Goal: Transaction & Acquisition: Purchase product/service

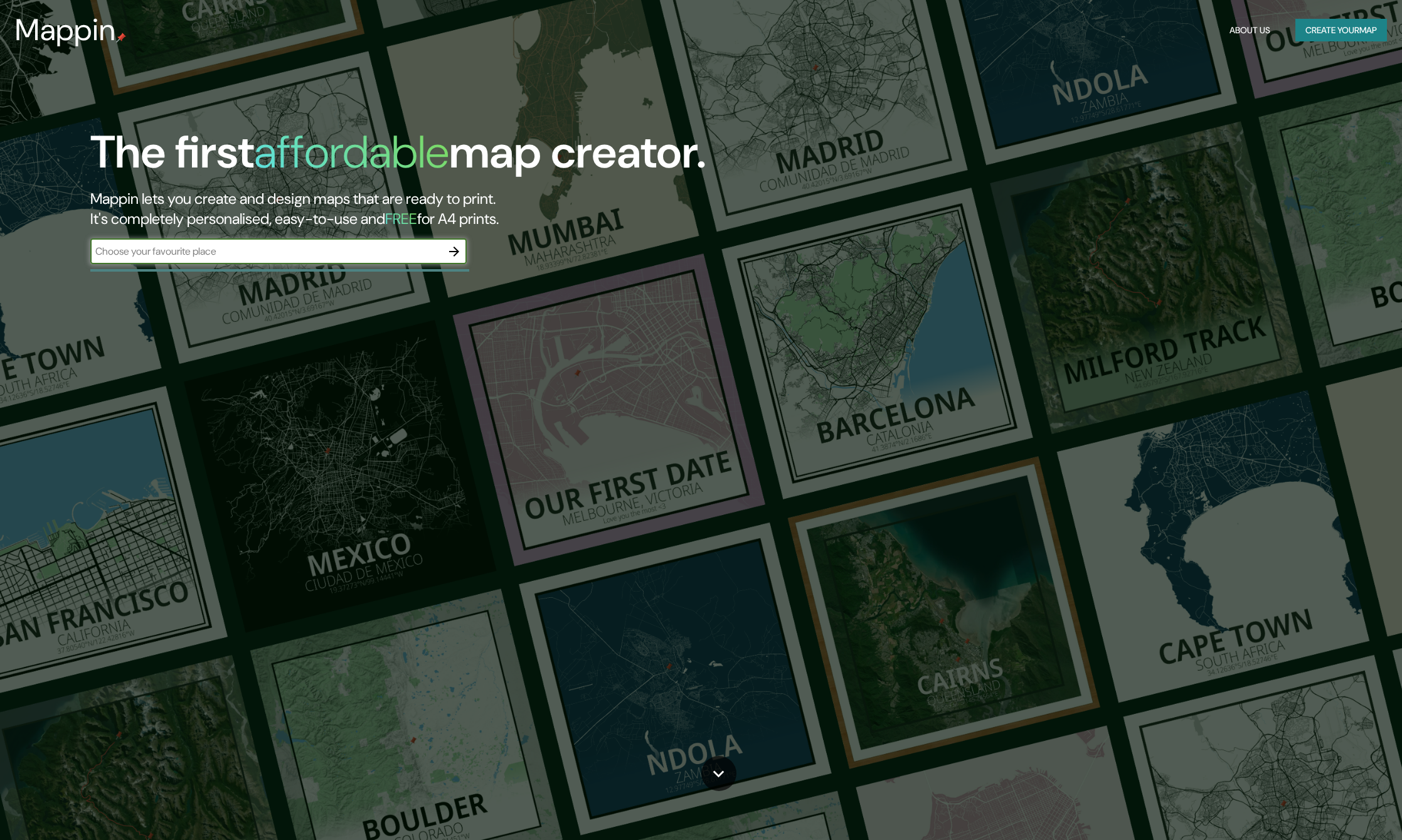
click at [363, 261] on div "​" at bounding box center [279, 251] width 376 height 25
type input "tirana"
click at [456, 250] on icon "button" at bounding box center [455, 252] width 15 height 15
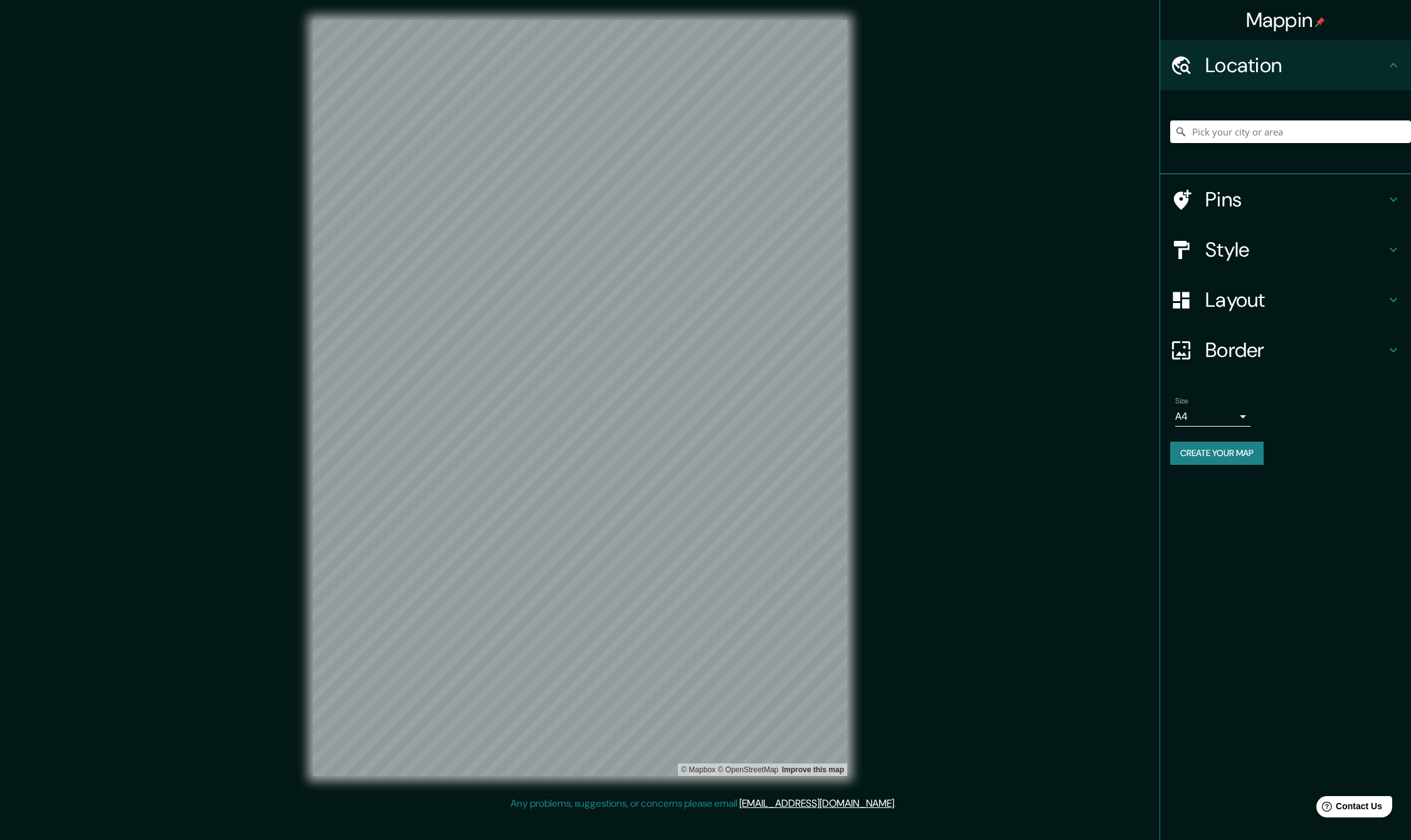
click at [1336, 297] on h4 "Layout" at bounding box center [1295, 300] width 180 height 25
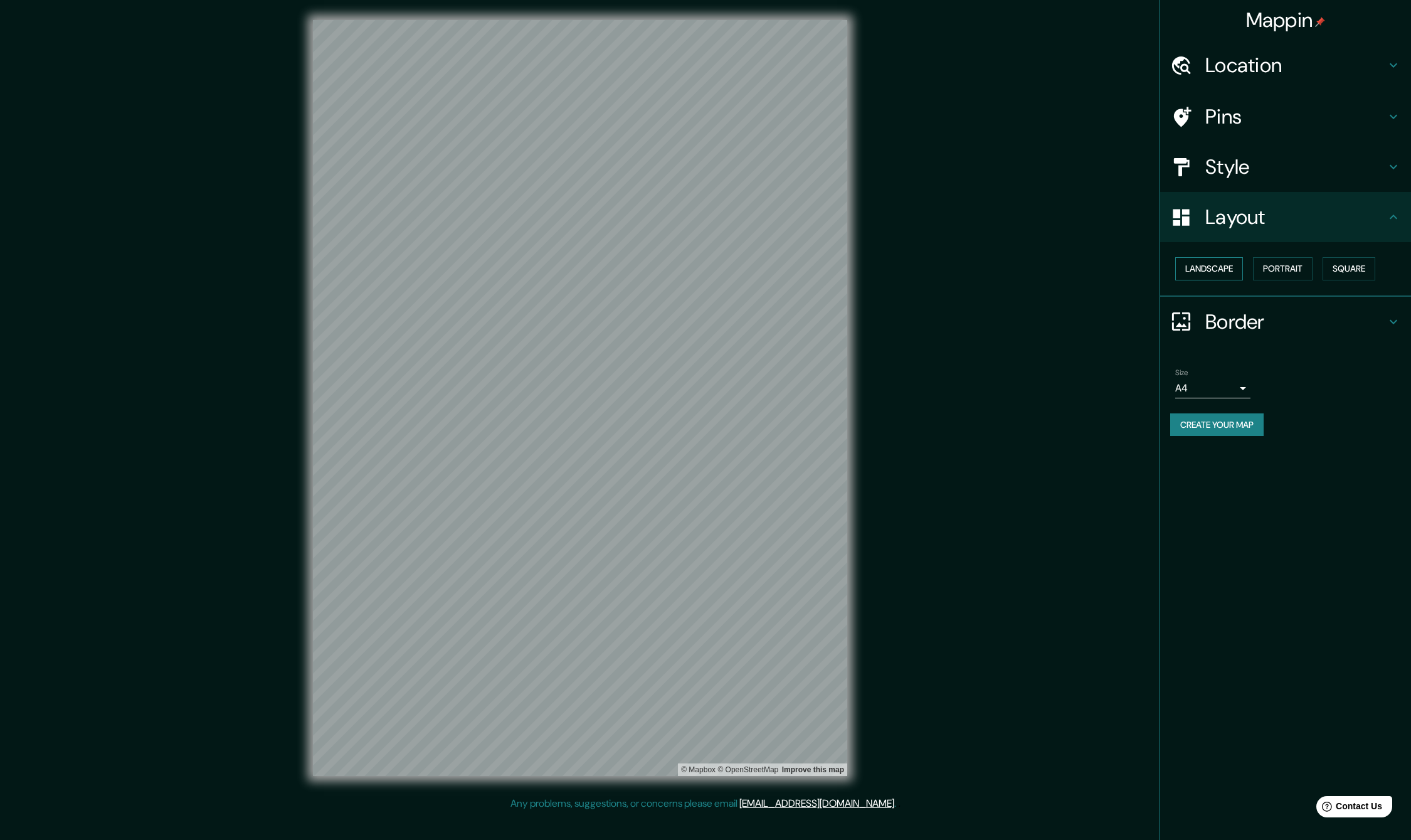
click at [1225, 275] on button "Landscape" at bounding box center [1209, 268] width 68 height 23
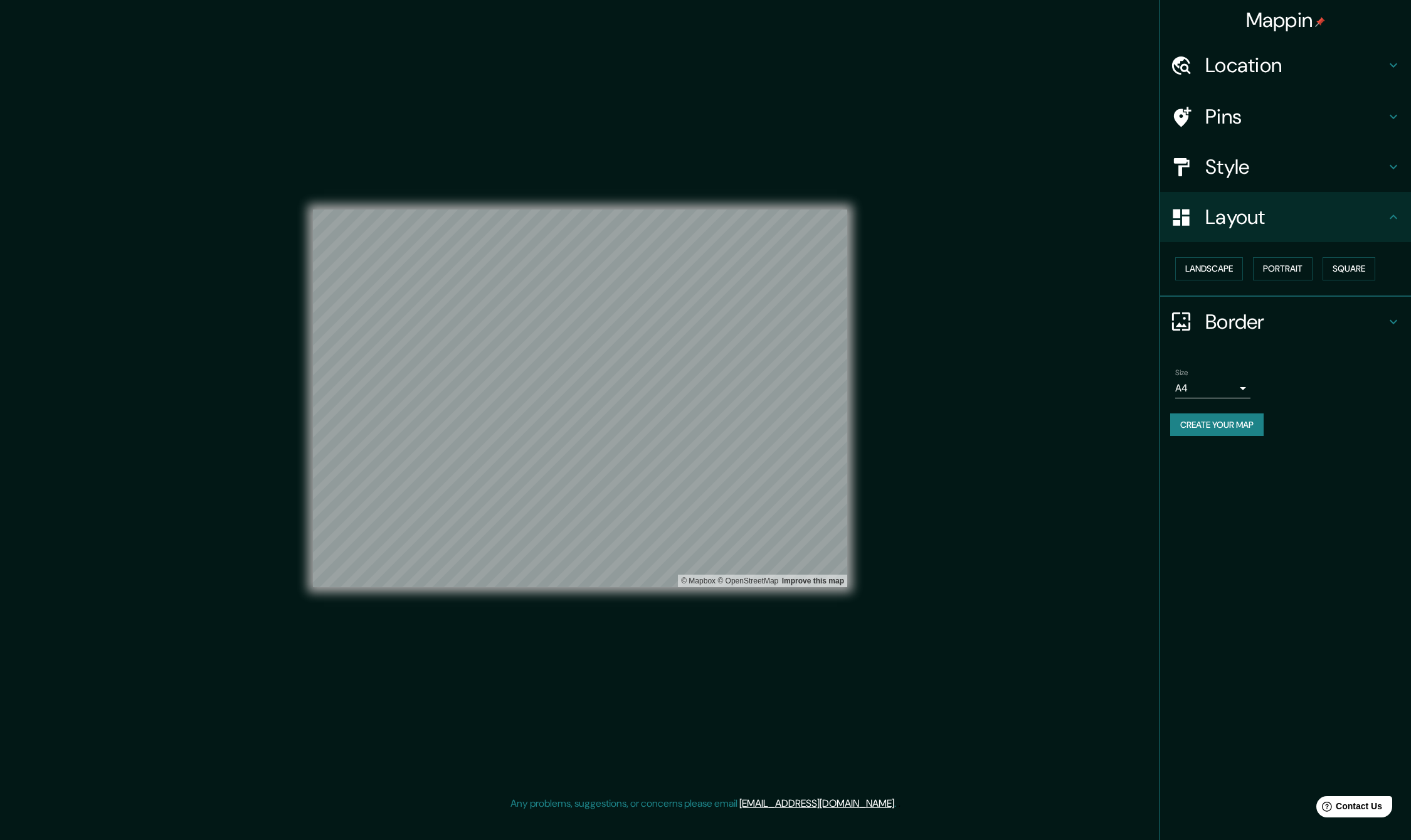
click at [1389, 109] on icon at bounding box center [1394, 116] width 15 height 15
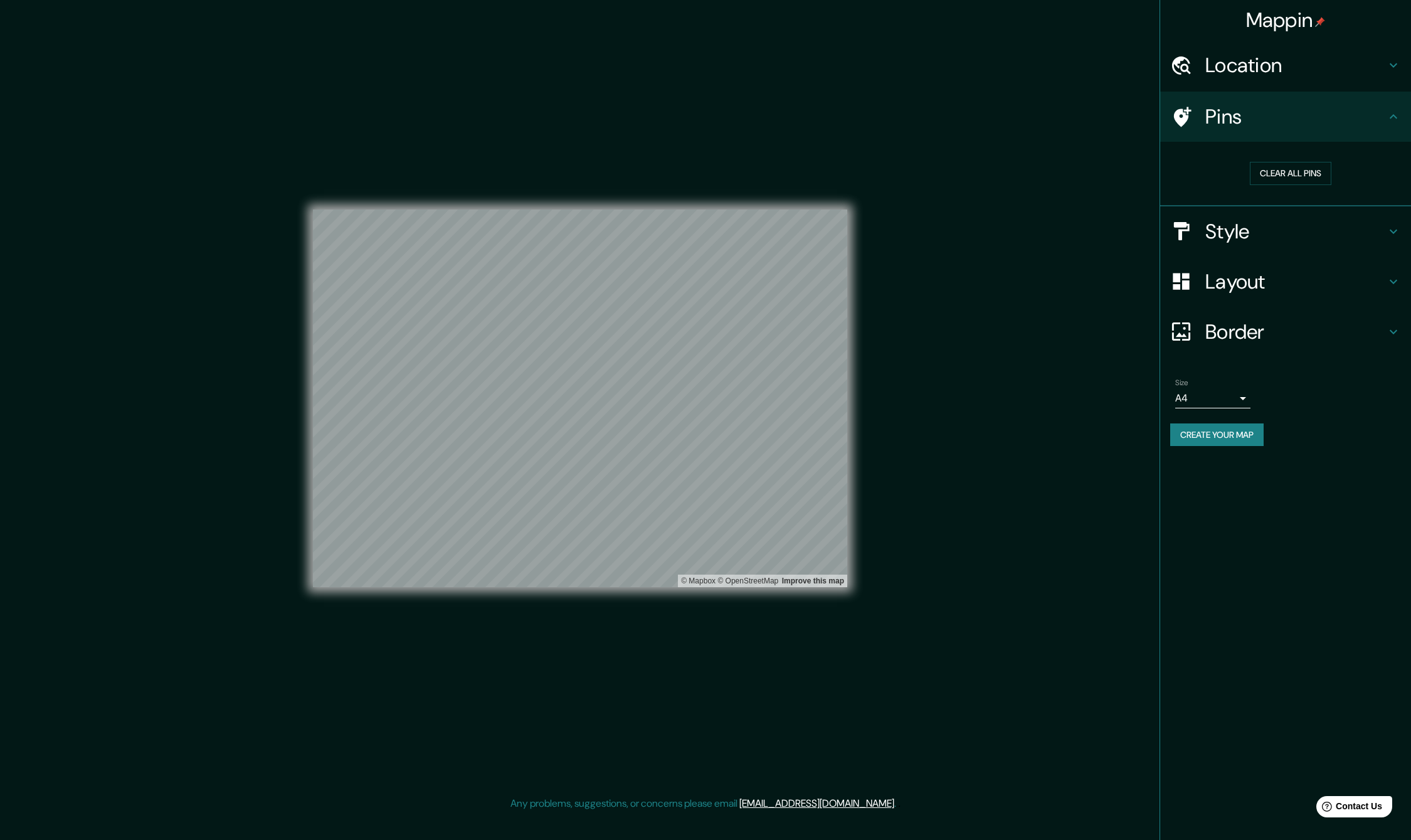
click at [1387, 115] on icon at bounding box center [1394, 116] width 15 height 15
click at [1316, 185] on div "Clear all pins" at bounding box center [1291, 173] width 241 height 43
click at [1319, 177] on button "Clear all pins" at bounding box center [1290, 173] width 81 height 23
click at [1304, 231] on h4 "Style" at bounding box center [1295, 231] width 180 height 25
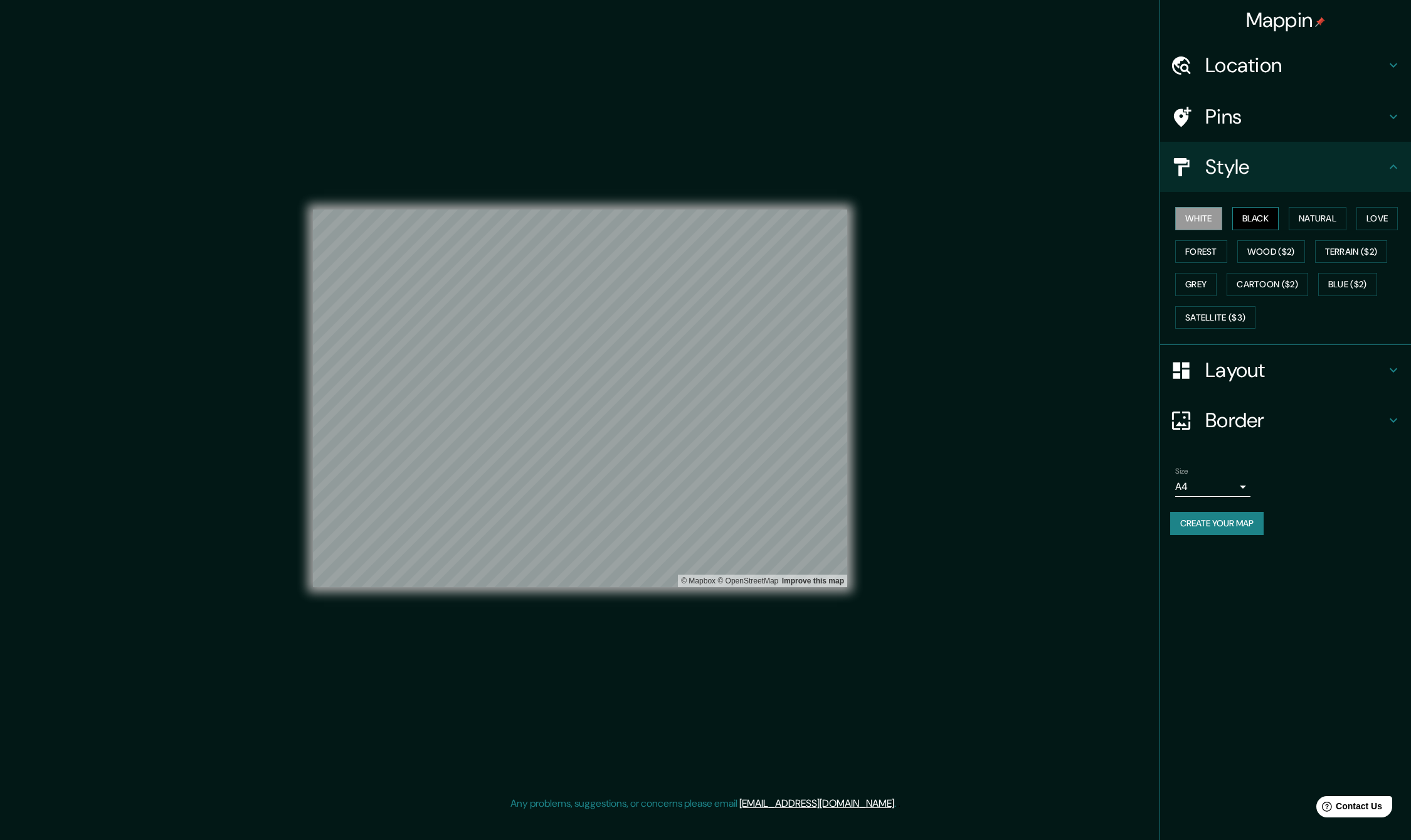
click at [1254, 219] on button "Black" at bounding box center [1255, 219] width 47 height 23
click at [1309, 220] on button "Natural" at bounding box center [1317, 219] width 57 height 23
click at [1374, 219] on button "Love" at bounding box center [1377, 219] width 41 height 23
click at [1206, 242] on button "Forest" at bounding box center [1201, 252] width 53 height 23
click at [1271, 249] on button "Wood ($2)" at bounding box center [1271, 252] width 68 height 23
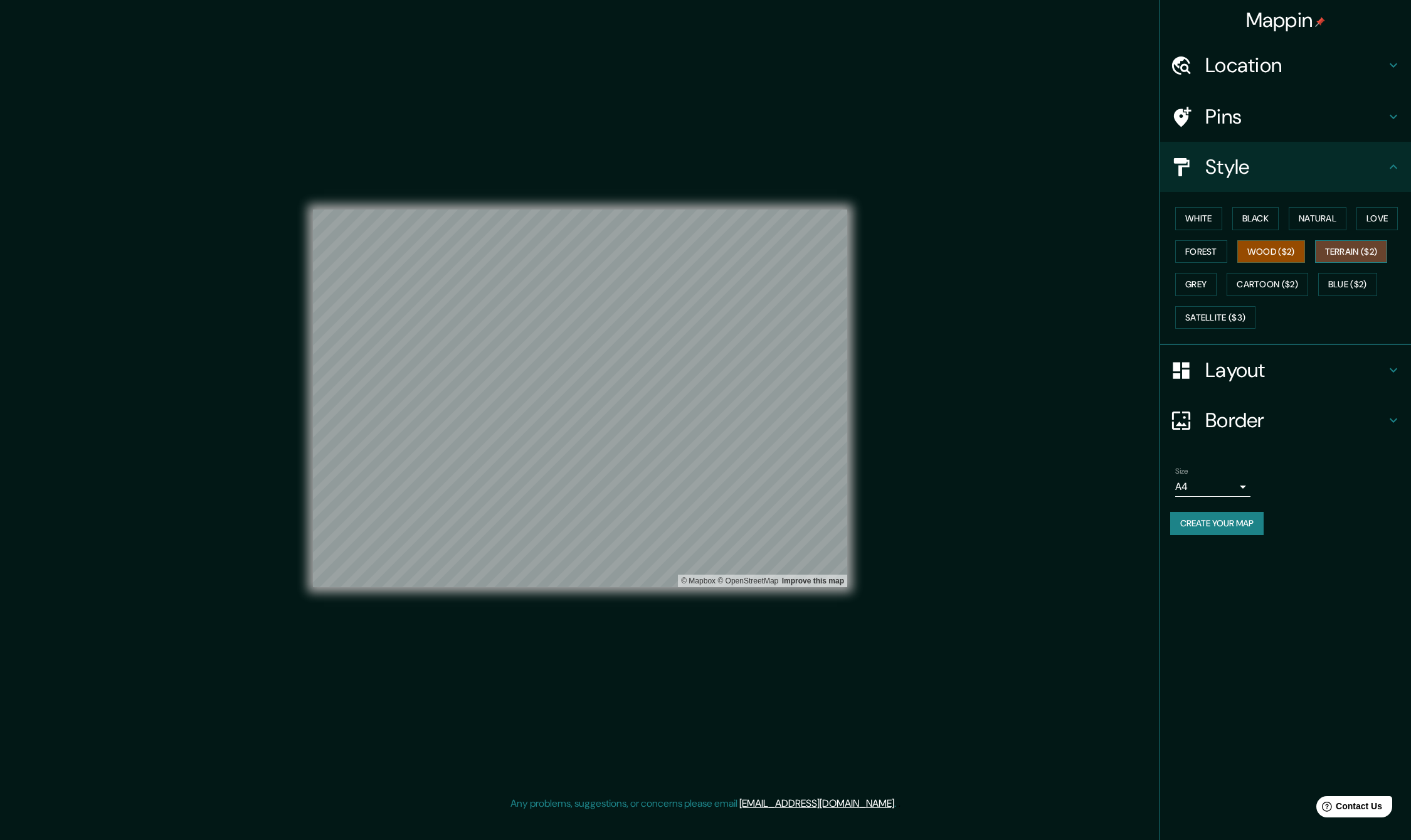
click at [1335, 249] on button "Terrain ($2)" at bounding box center [1352, 252] width 73 height 23
click at [1211, 282] on button "Grey" at bounding box center [1195, 284] width 41 height 23
click at [1255, 285] on button "Cartoon ($2)" at bounding box center [1267, 284] width 81 height 23
click at [1372, 286] on button "Blue ($2)" at bounding box center [1348, 284] width 59 height 23
click at [1237, 479] on body "Mappin Location Pins Style White Black Natural Love Forest Wood ($2) Terrain ($…" at bounding box center [706, 420] width 1411 height 840
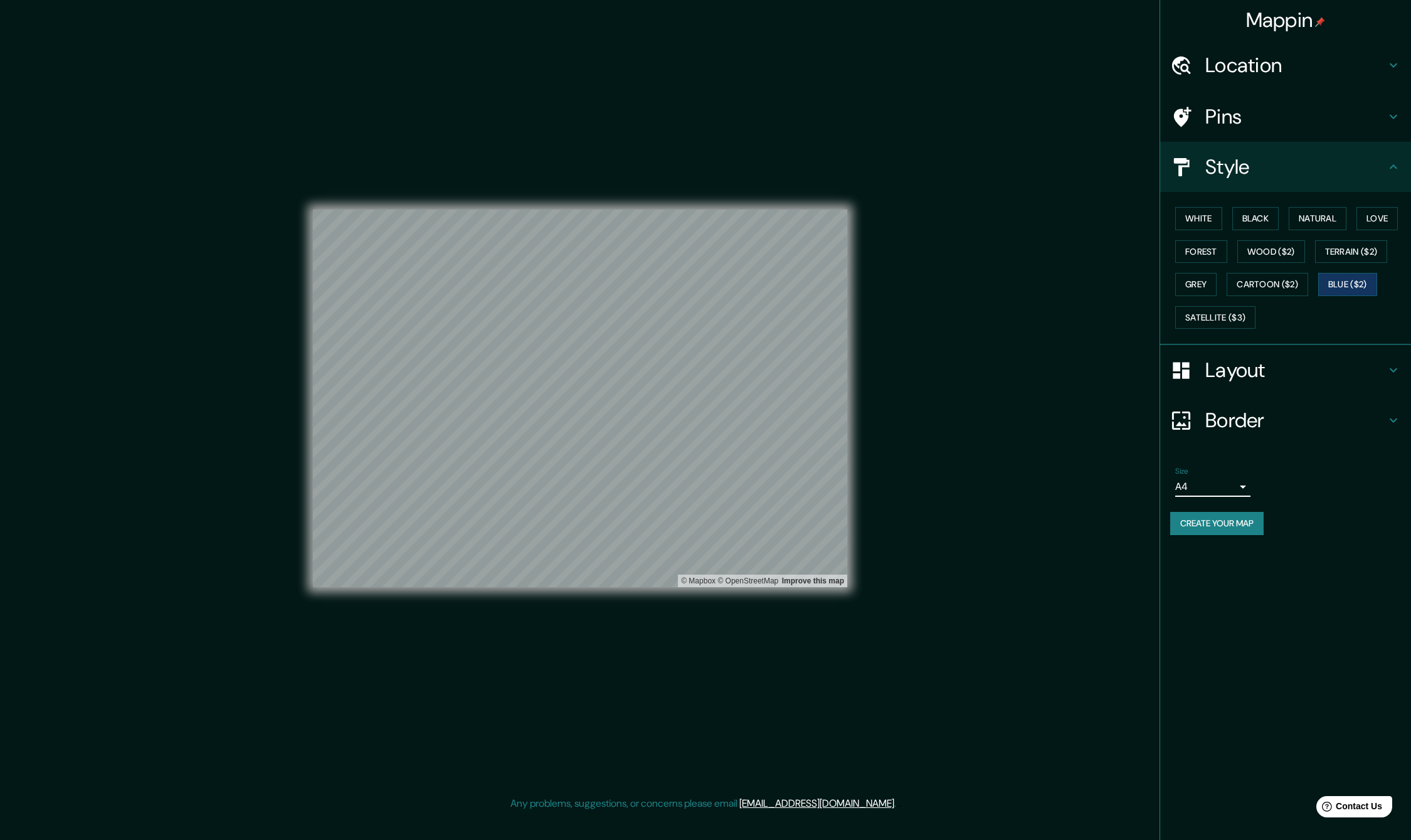
click at [1253, 524] on button "Create your map" at bounding box center [1217, 523] width 94 height 23
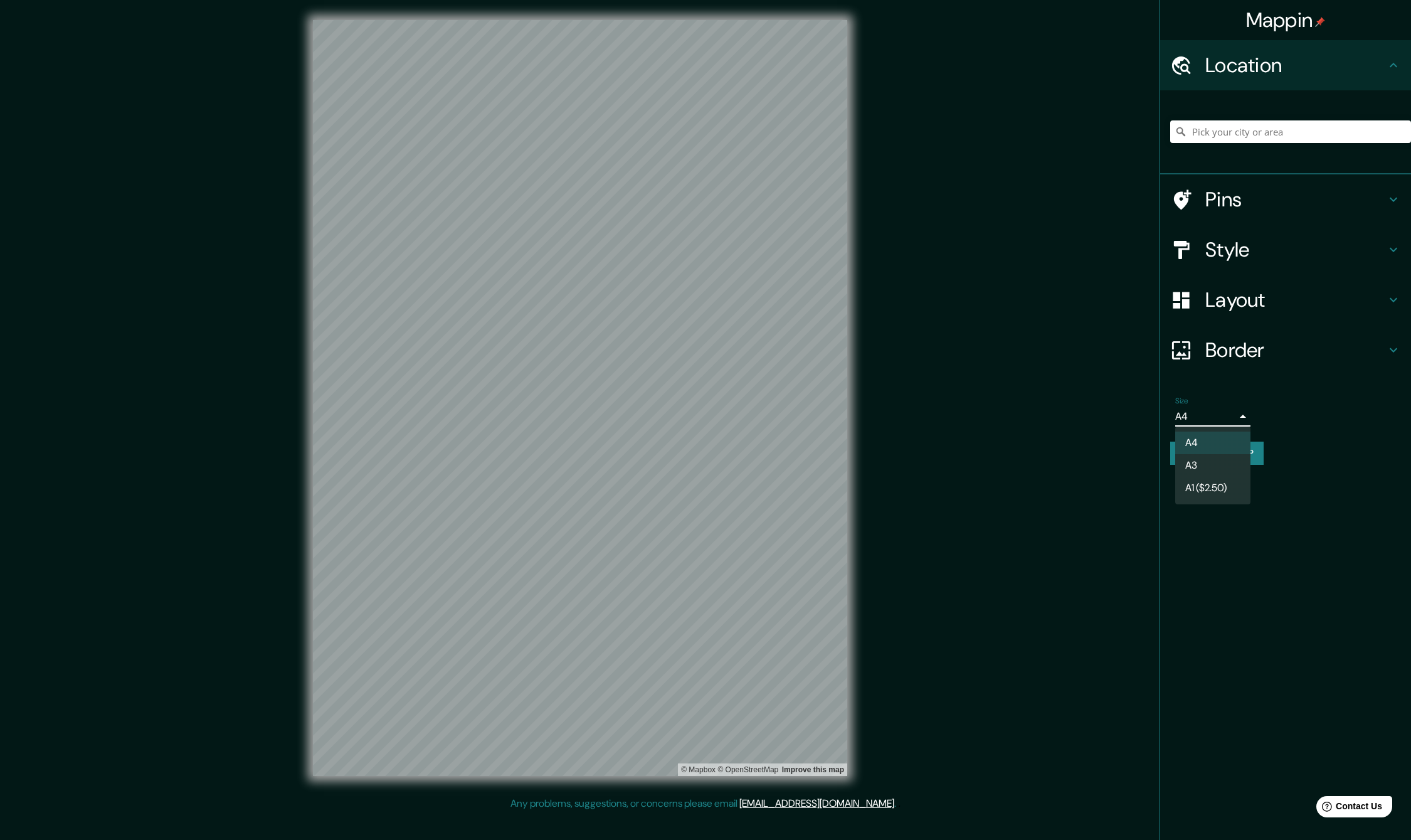
click at [1231, 485] on li "A1 ($2.50)" at bounding box center [1212, 488] width 75 height 23
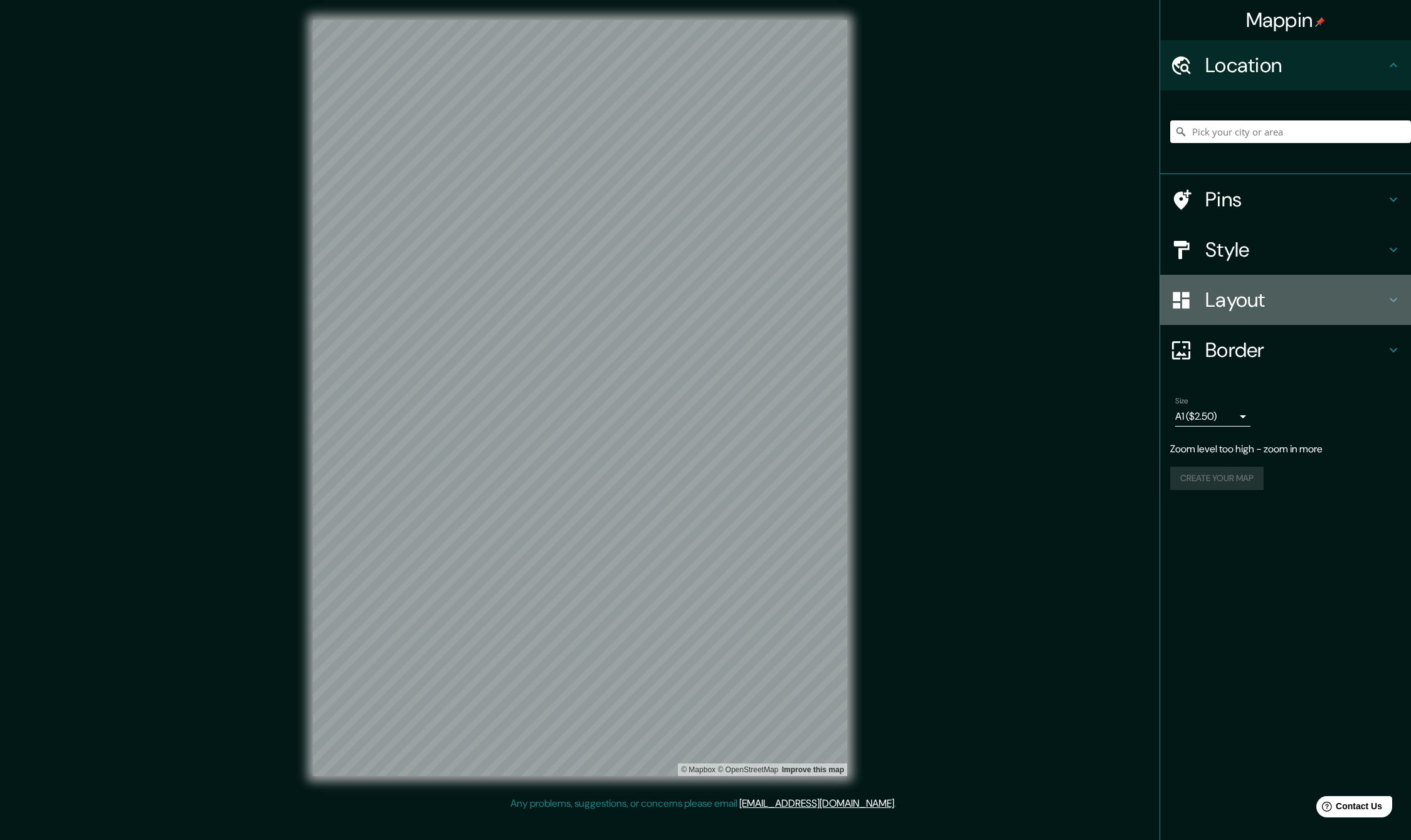
click at [1267, 291] on h4 "Layout" at bounding box center [1295, 300] width 180 height 25
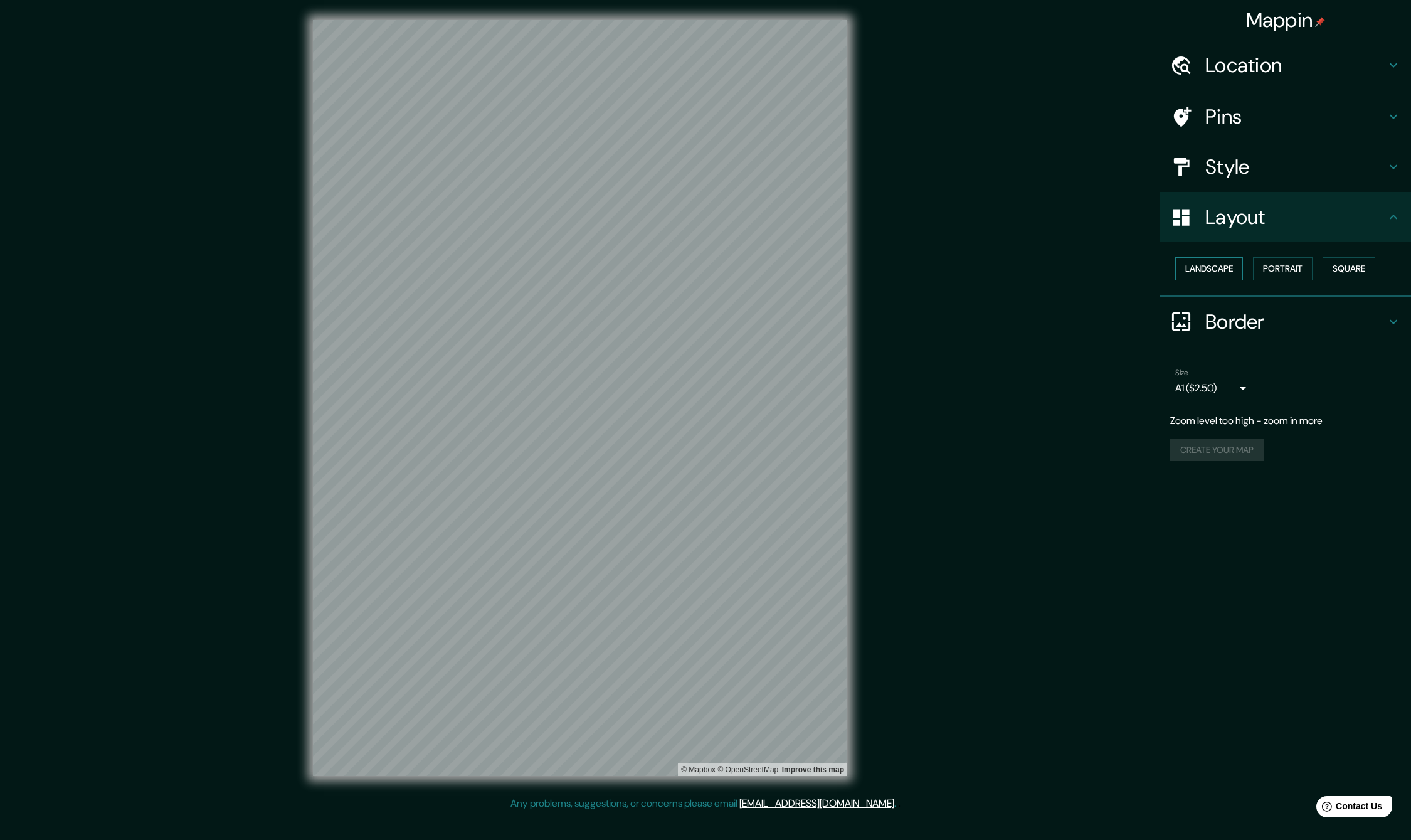
click at [1239, 266] on button "Landscape" at bounding box center [1209, 268] width 68 height 23
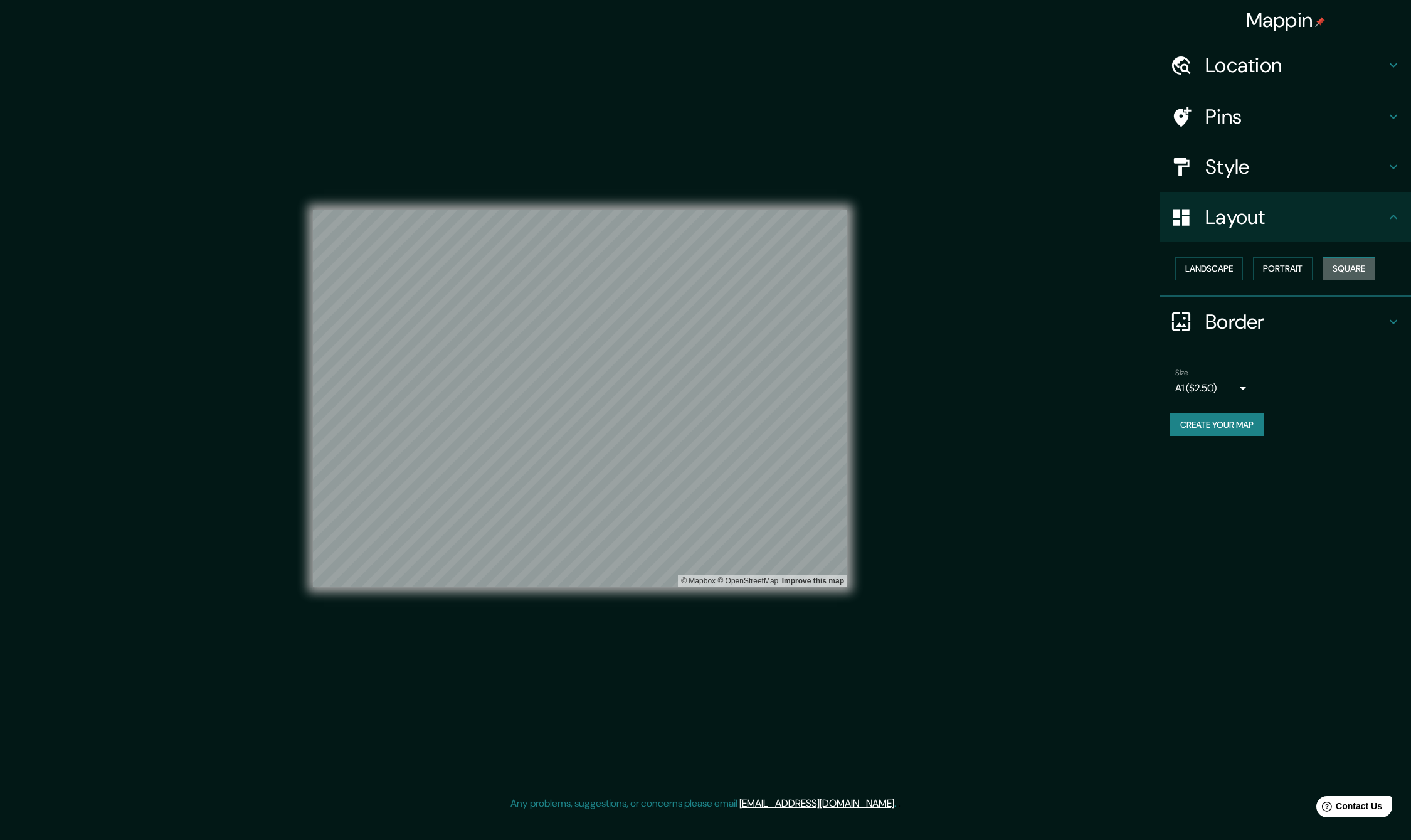
click at [1337, 270] on button "Square" at bounding box center [1348, 268] width 53 height 23
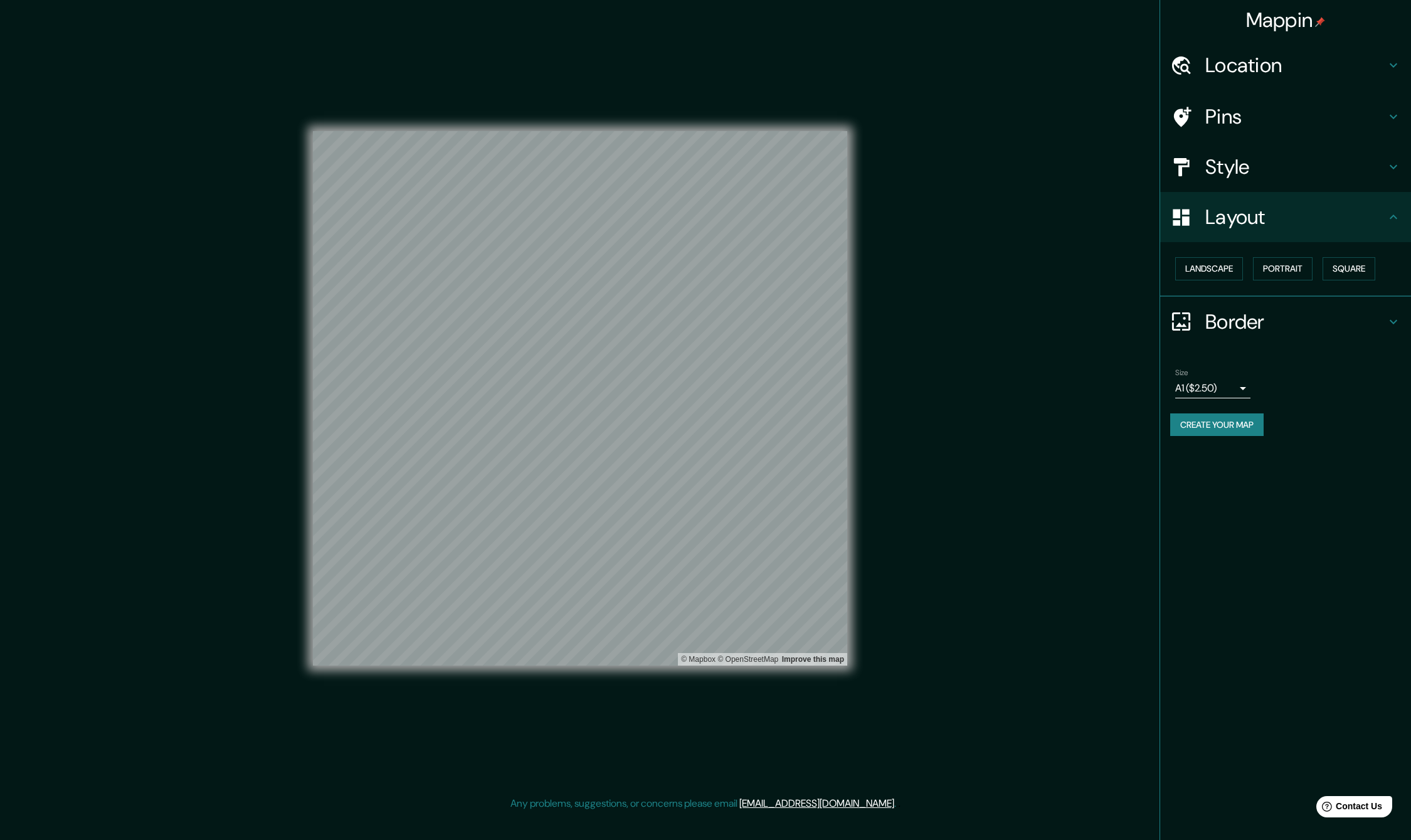
click at [1253, 383] on div "Size A1 ($2.50) single" at bounding box center [1286, 383] width 231 height 40
click at [1246, 383] on body "Mappin Location Pins Style Layout Landscape Portrait Square Border Choose a bor…" at bounding box center [706, 420] width 1411 height 840
click at [1246, 383] on div at bounding box center [706, 420] width 1411 height 840
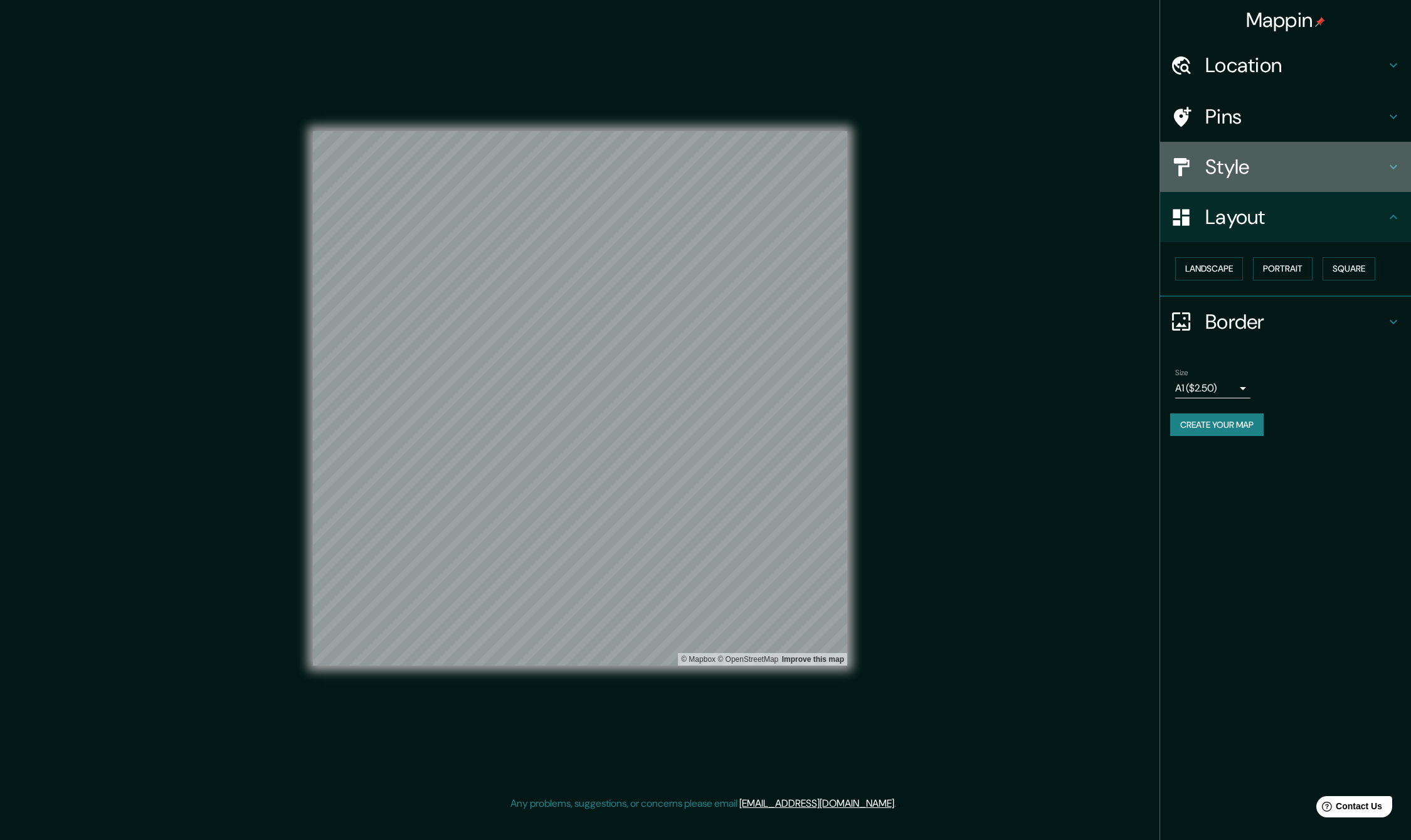
click at [1285, 171] on h4 "Style" at bounding box center [1295, 167] width 180 height 25
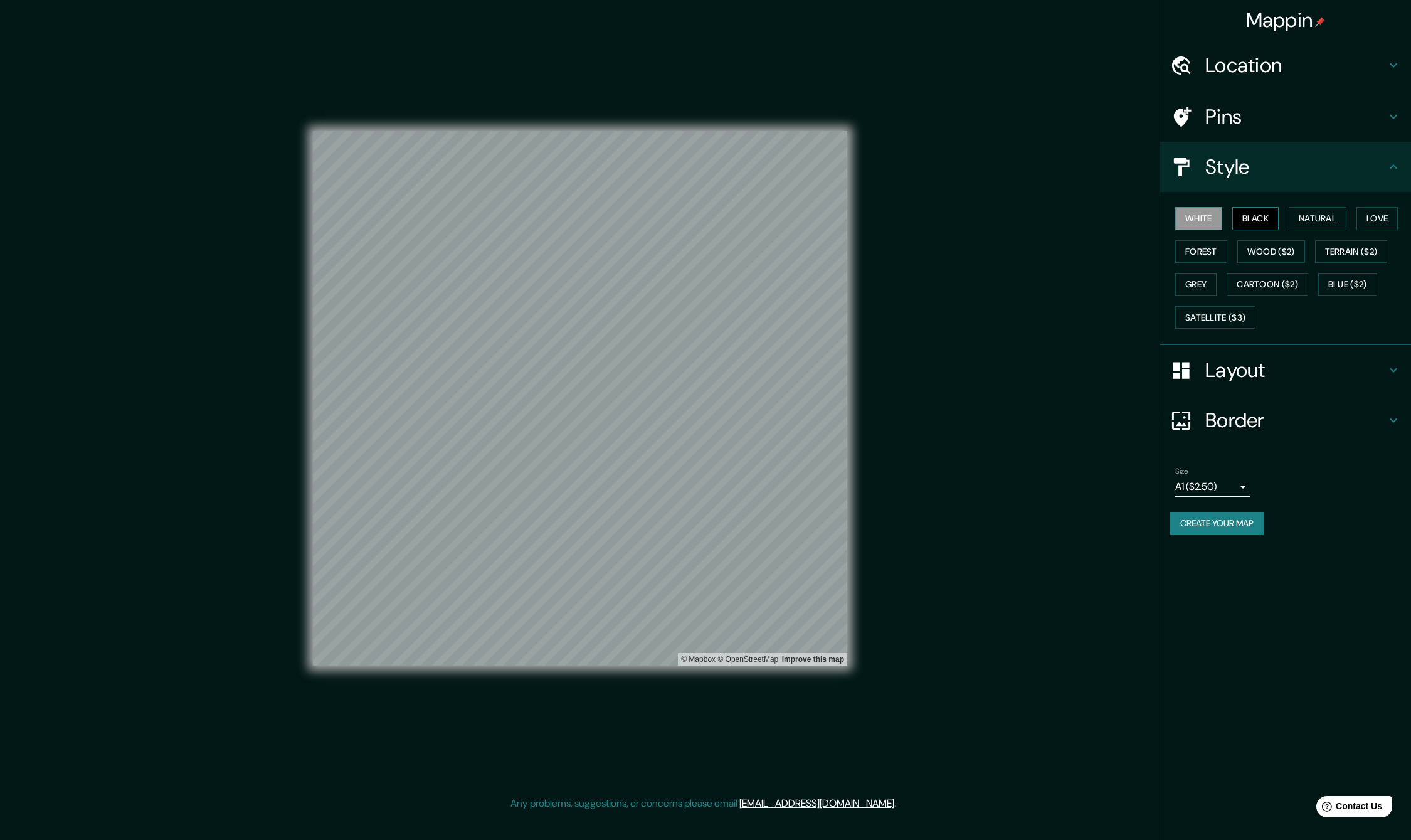
click at [1244, 229] on button "Black" at bounding box center [1255, 219] width 47 height 23
click at [1198, 288] on button "Grey" at bounding box center [1195, 284] width 41 height 23
click at [1204, 314] on button "Satellite ($3)" at bounding box center [1215, 318] width 80 height 23
click at [1354, 284] on button "Blue ($2)" at bounding box center [1348, 284] width 59 height 23
click at [1274, 279] on button "Cartoon ($2)" at bounding box center [1267, 284] width 81 height 23
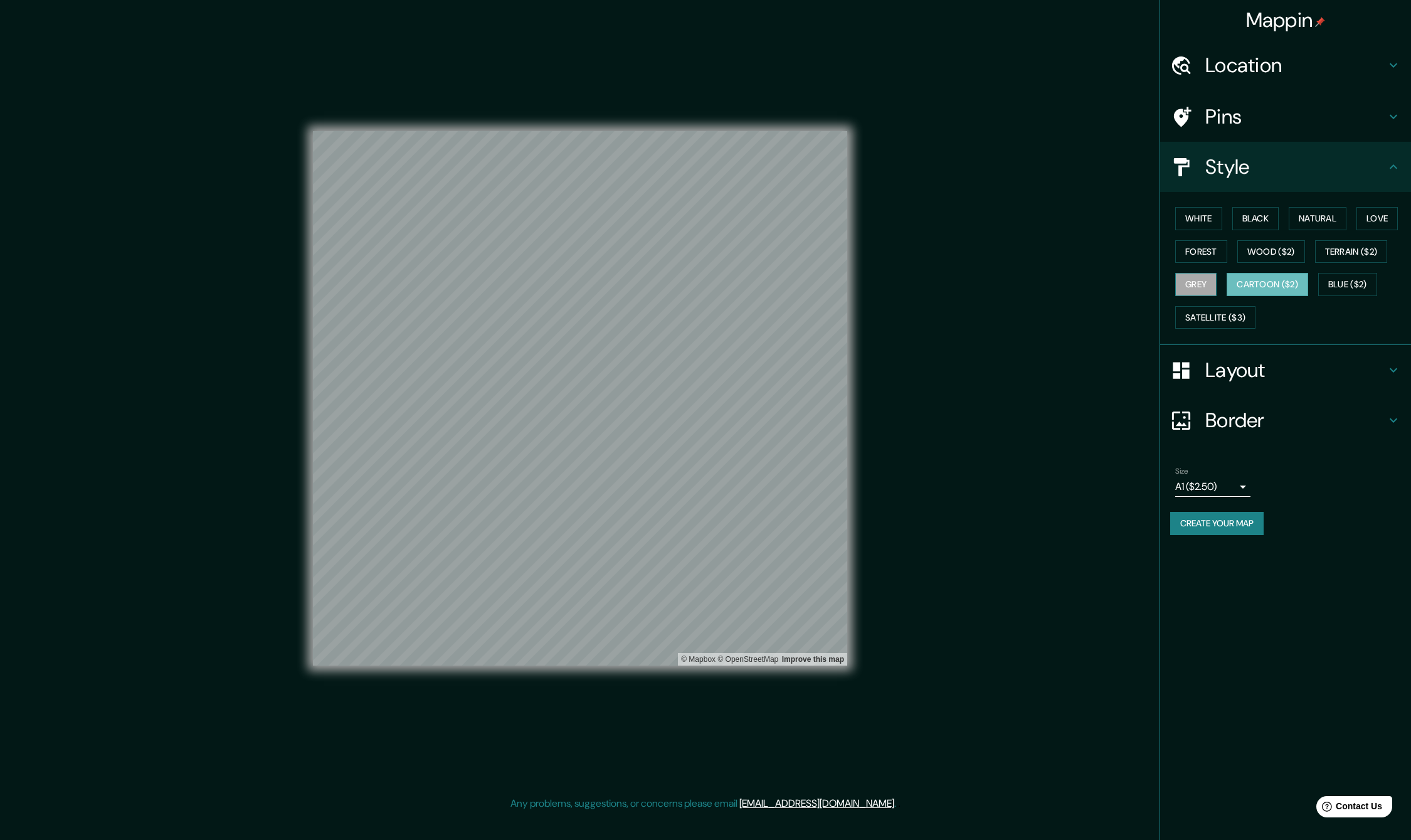
click at [1178, 288] on button "Grey" at bounding box center [1195, 284] width 41 height 23
click at [1274, 256] on button "Wood ($2)" at bounding box center [1271, 252] width 68 height 23
click at [1214, 287] on button "Grey" at bounding box center [1195, 284] width 41 height 23
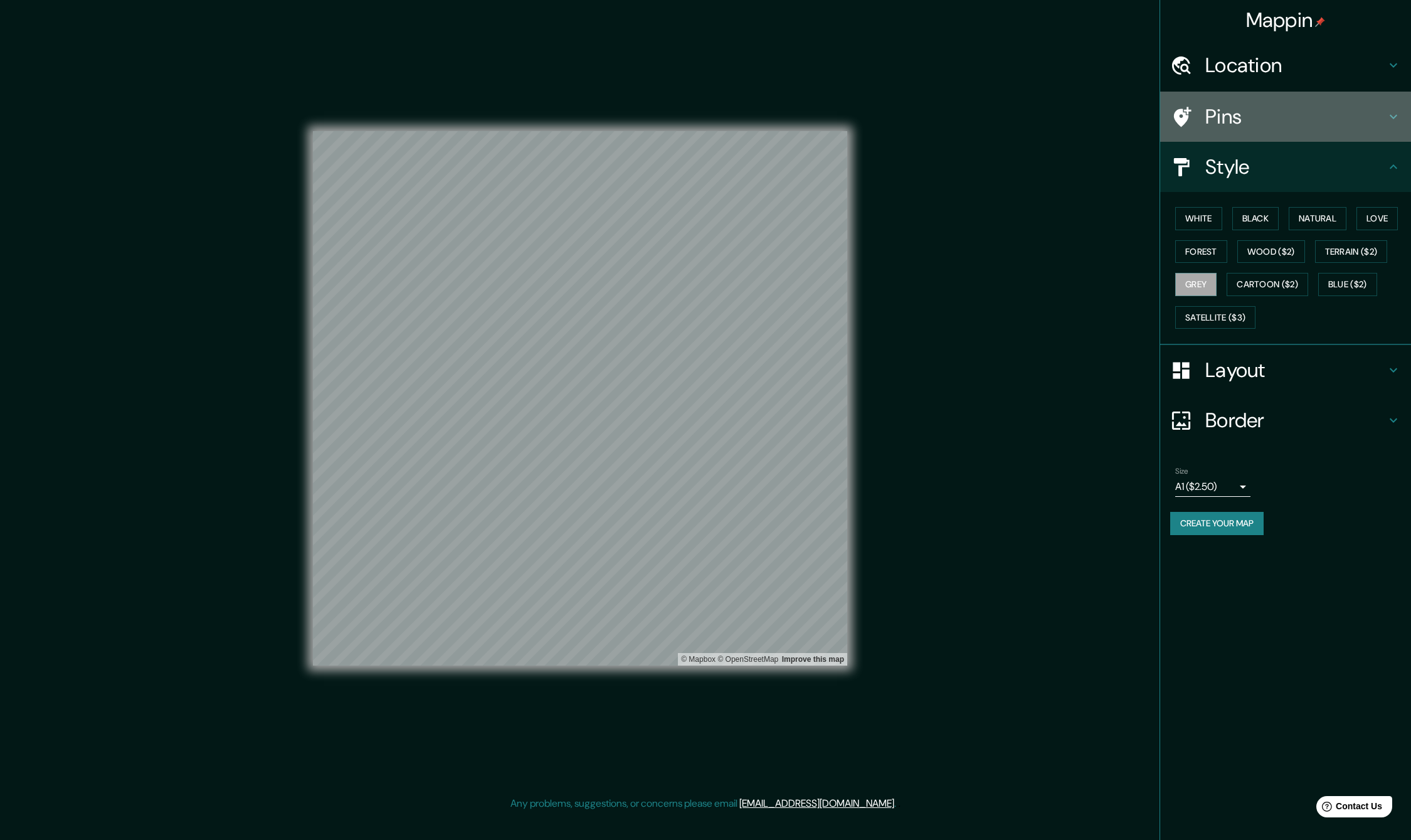
click at [1234, 115] on h4 "Pins" at bounding box center [1295, 116] width 180 height 25
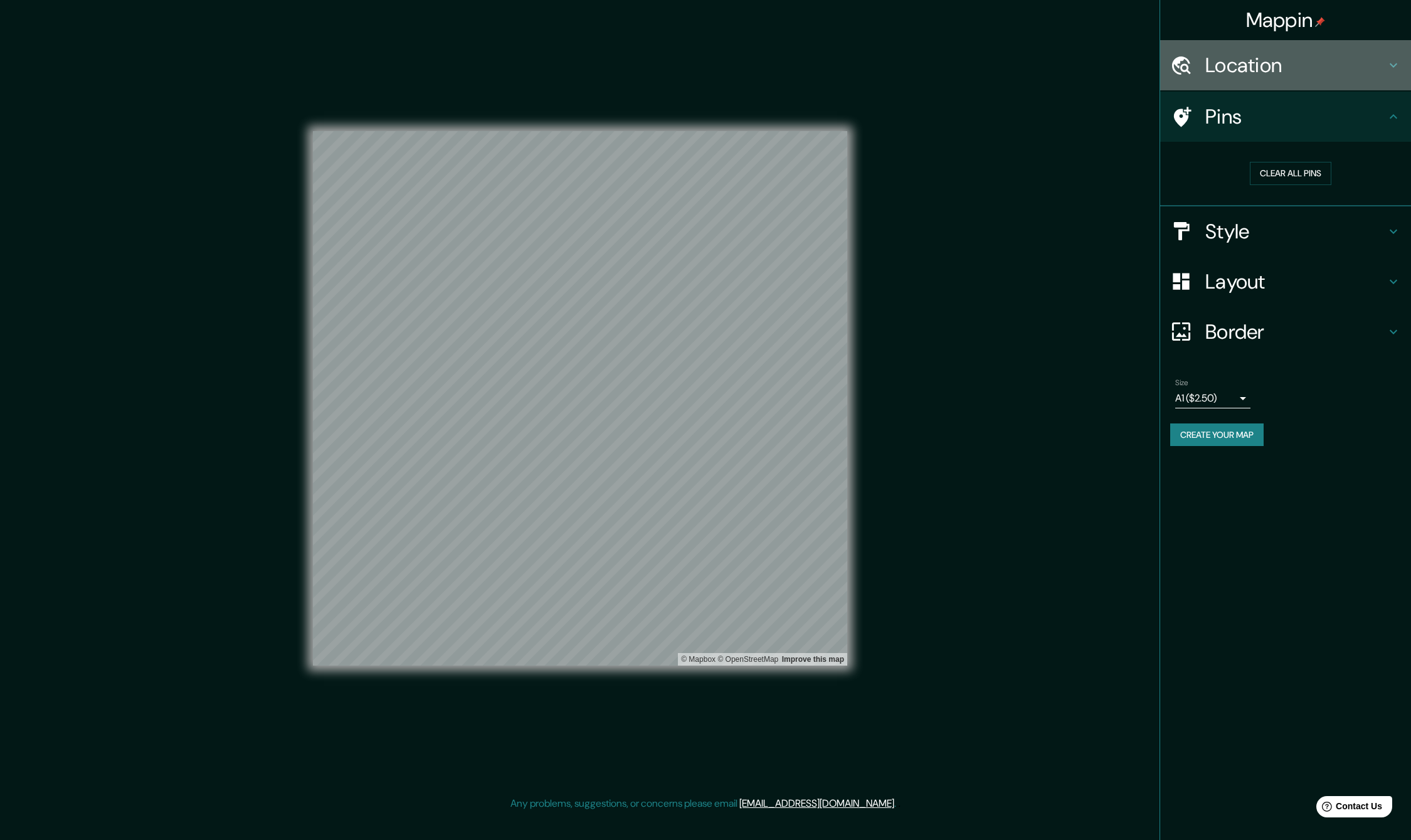
click at [1306, 62] on h4 "Location" at bounding box center [1295, 65] width 180 height 25
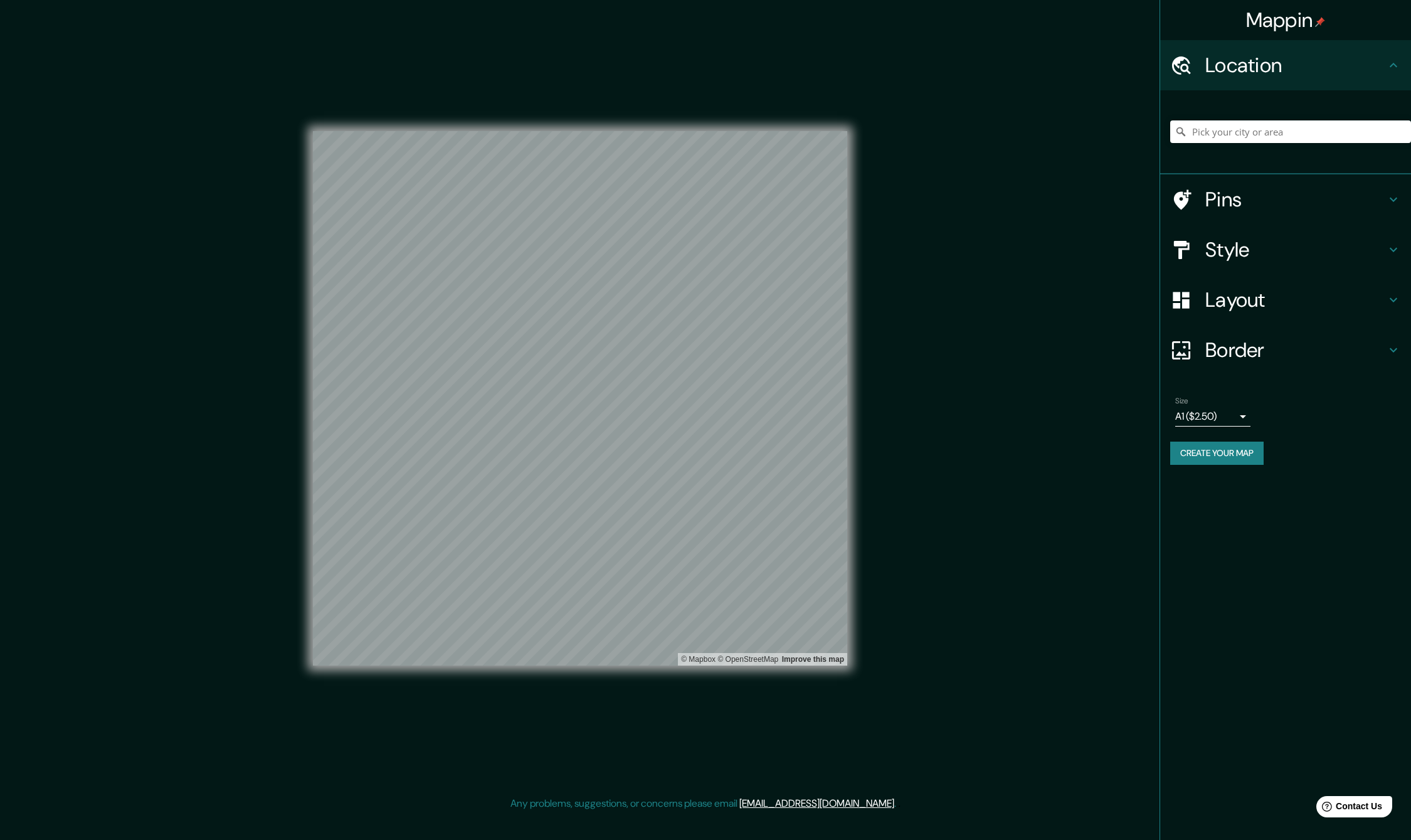
click at [1268, 219] on div "Pins" at bounding box center [1285, 200] width 251 height 51
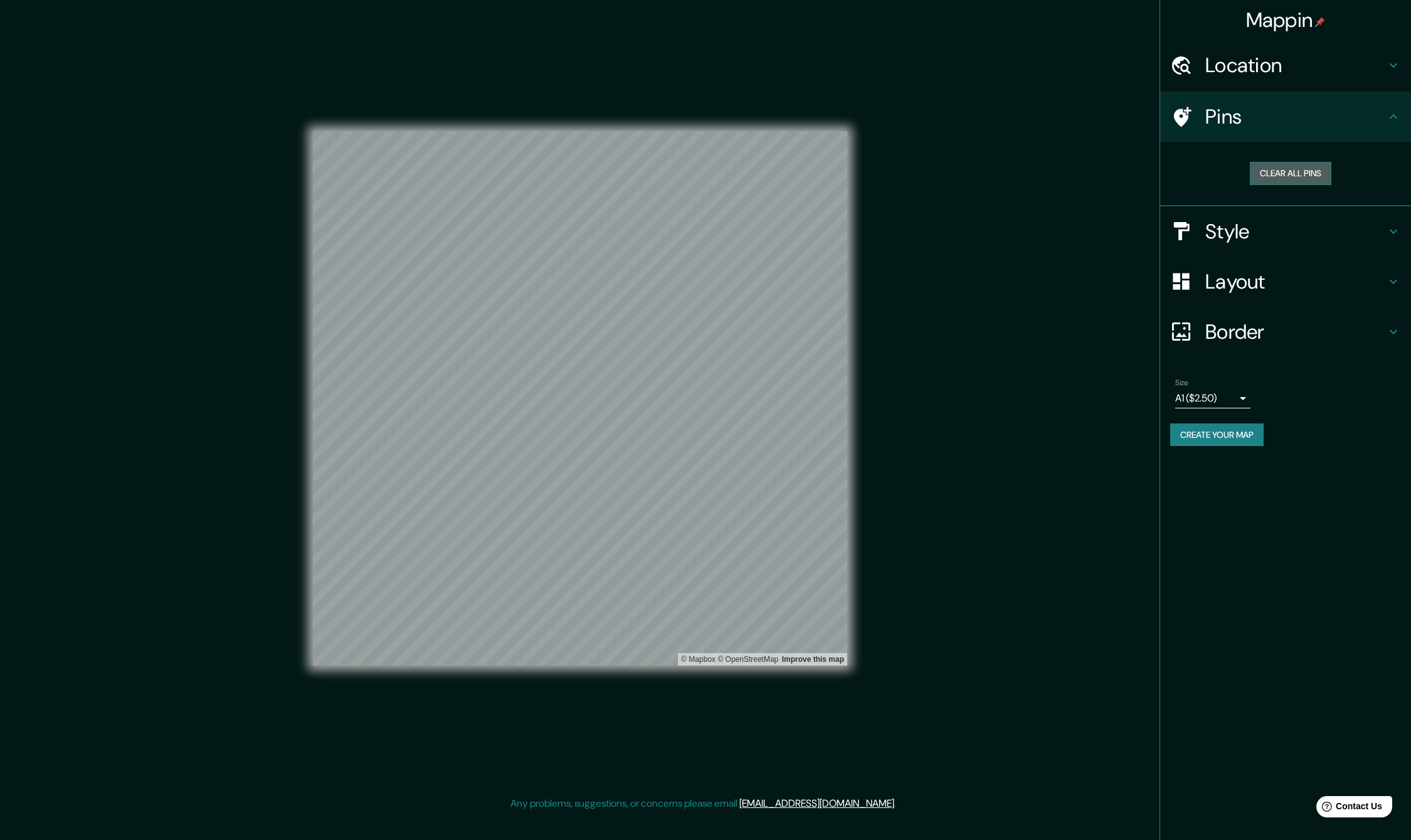
click at [1270, 177] on button "Clear all pins" at bounding box center [1290, 173] width 81 height 23
drag, startPoint x: 853, startPoint y: 307, endPoint x: 1300, endPoint y: 173, distance: 466.7
click at [1300, 173] on button "Clear all pins" at bounding box center [1290, 173] width 81 height 23
click at [1236, 439] on button "Create your map" at bounding box center [1217, 434] width 94 height 23
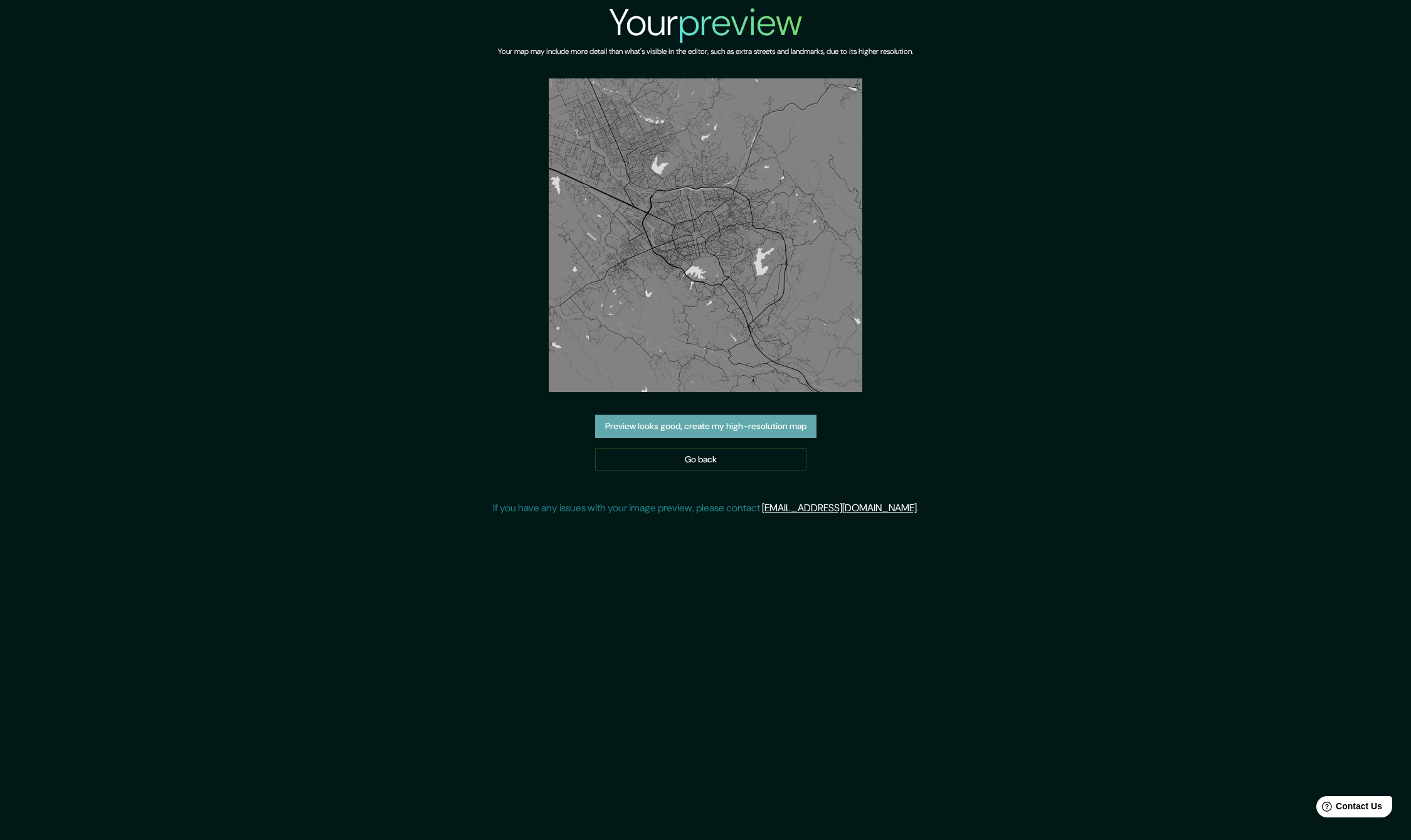
click at [702, 425] on button "Preview looks good, create my high-resolution map" at bounding box center [706, 426] width 221 height 23
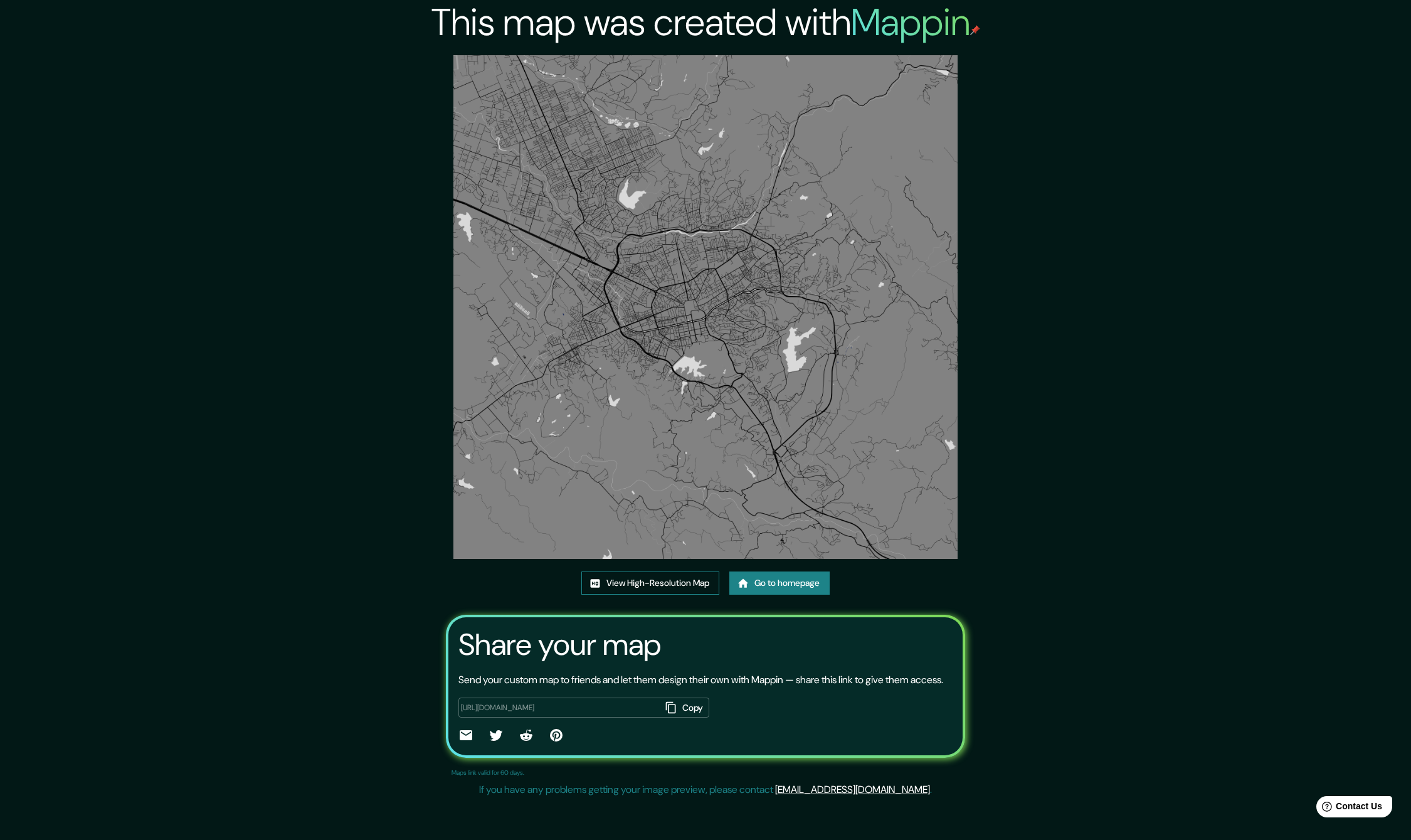
click at [618, 586] on link "View High-Resolution Map" at bounding box center [650, 582] width 138 height 23
click at [758, 586] on link "Go to homepage" at bounding box center [779, 582] width 100 height 23
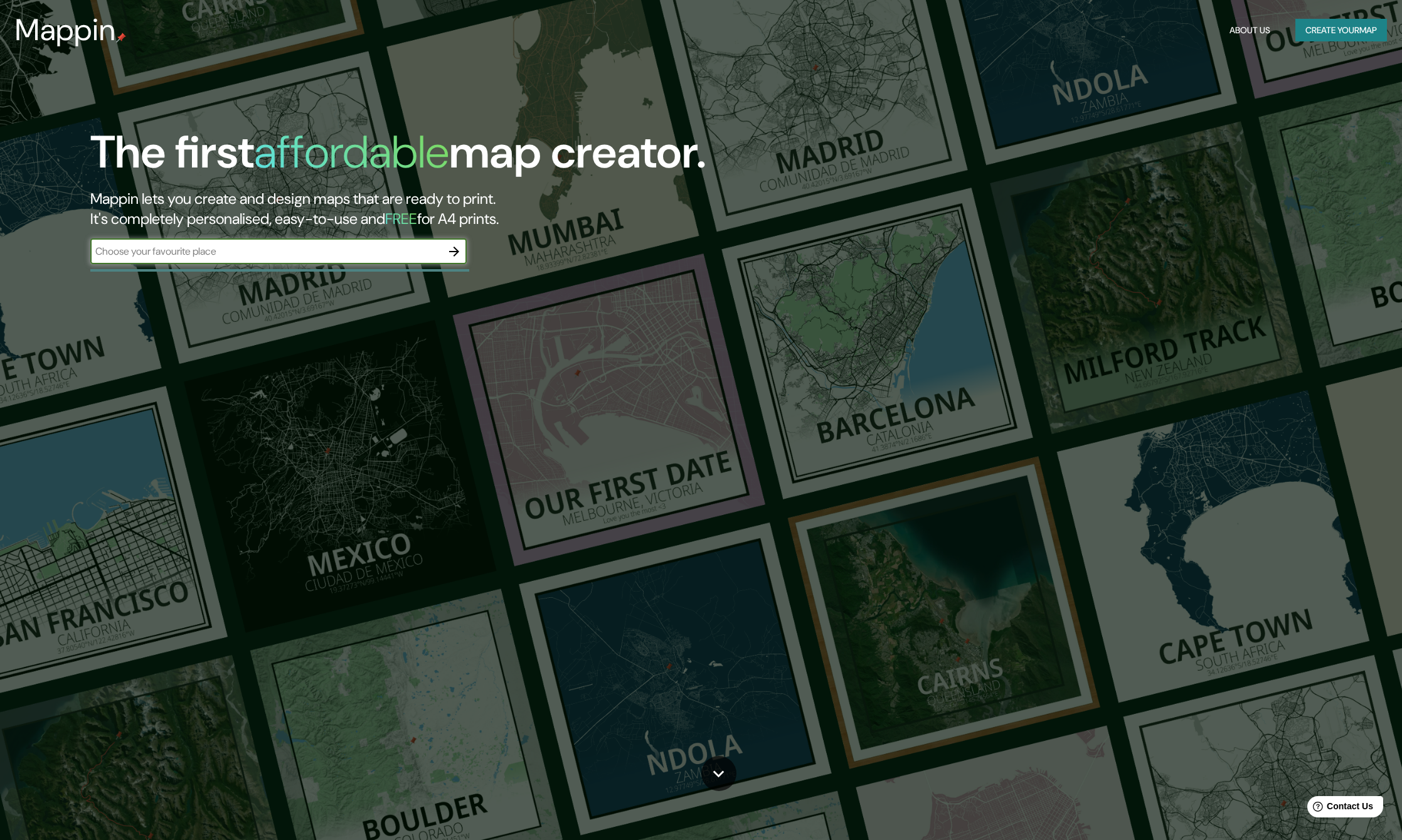
click at [313, 253] on input "text" at bounding box center [266, 251] width 351 height 14
click at [1308, 31] on button "Create your map" at bounding box center [1341, 31] width 92 height 23
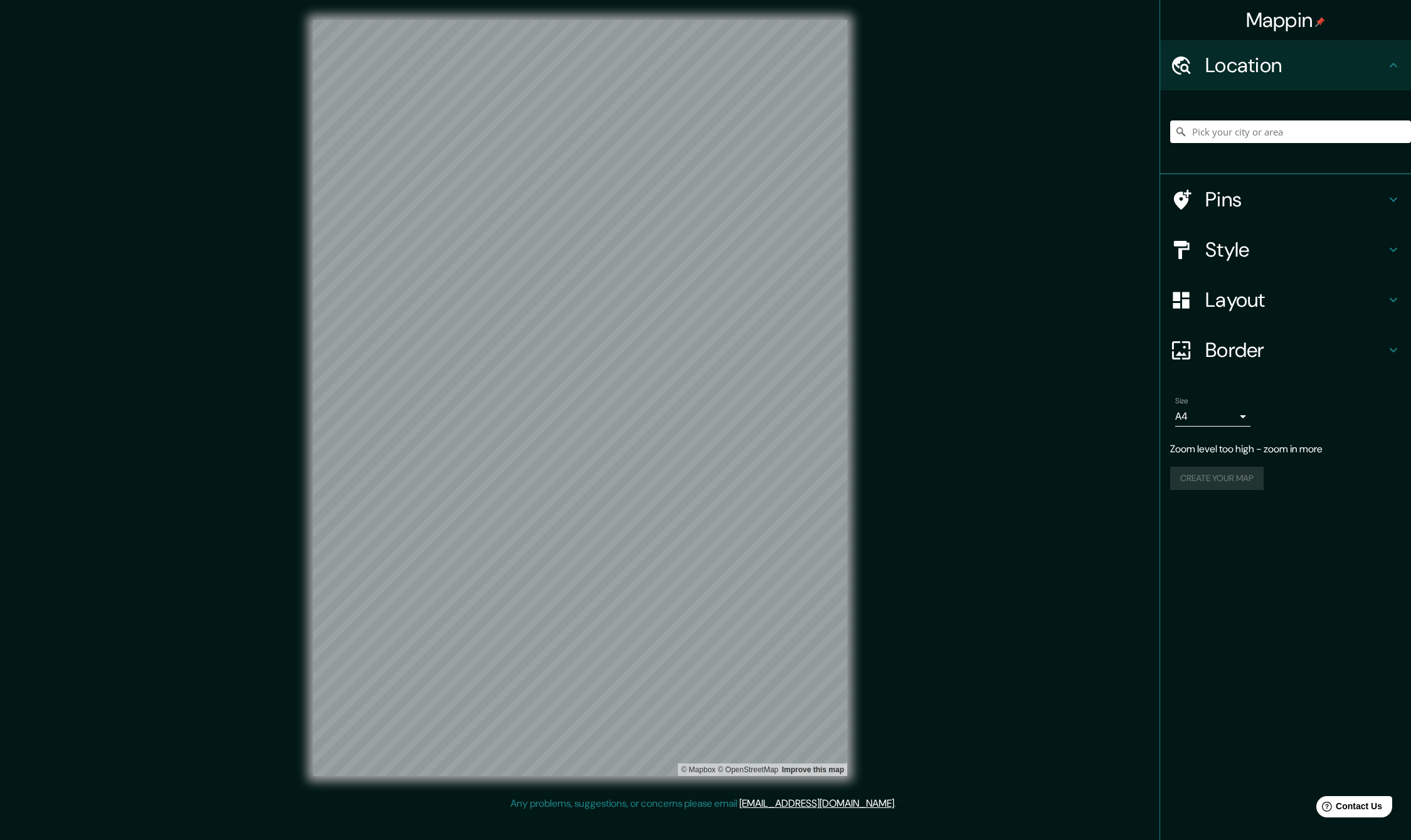
click at [1234, 430] on div "Size A4 single" at bounding box center [1286, 411] width 231 height 40
click at [1246, 417] on body "Mappin Location Pins Style Layout Border Choose a border. Hint : you can make l…" at bounding box center [706, 420] width 1411 height 840
click at [1222, 459] on li "A3" at bounding box center [1212, 466] width 75 height 23
type input "a4"
click at [1359, 298] on h4 "Layout" at bounding box center [1295, 300] width 180 height 25
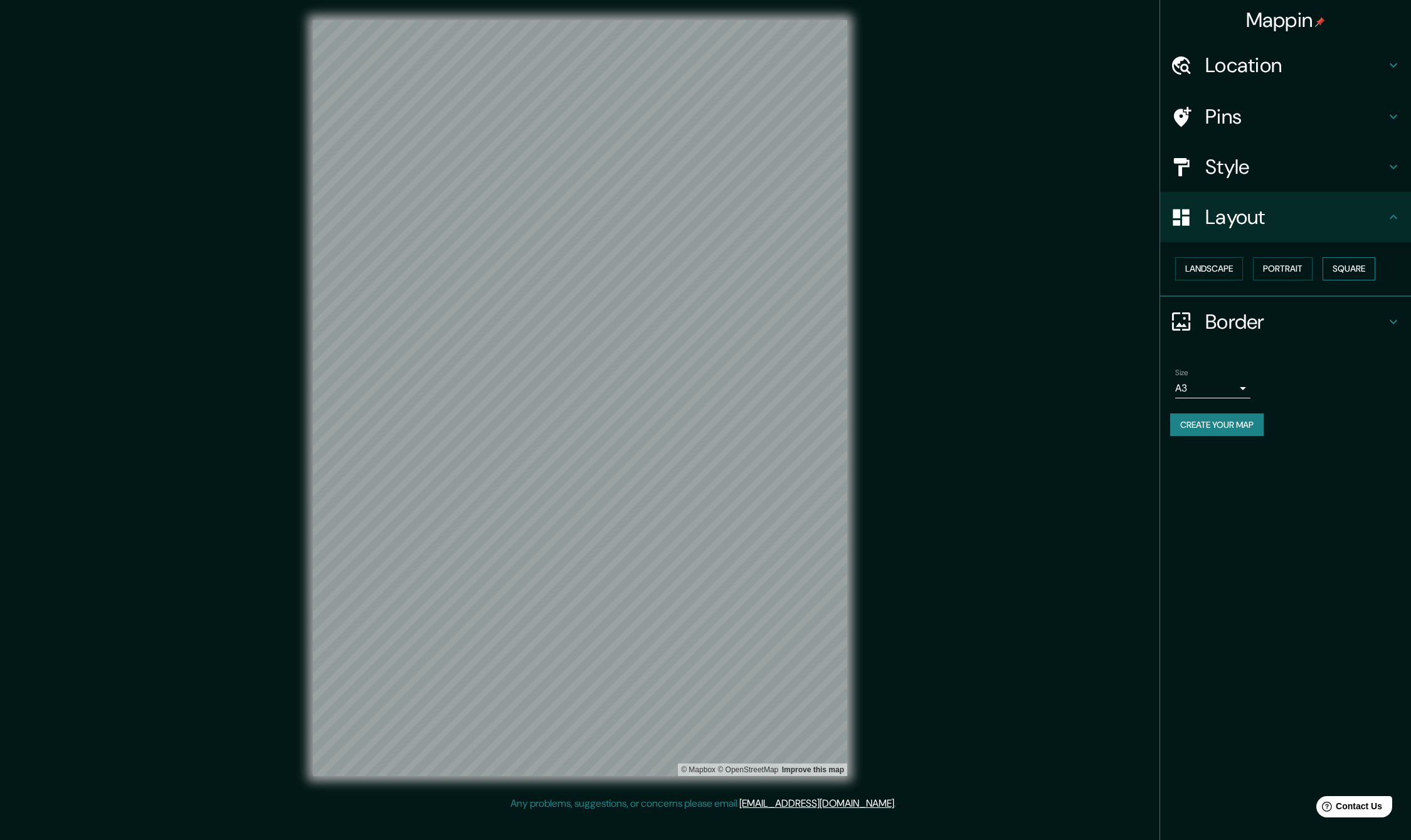
click at [1349, 266] on button "Square" at bounding box center [1348, 268] width 53 height 23
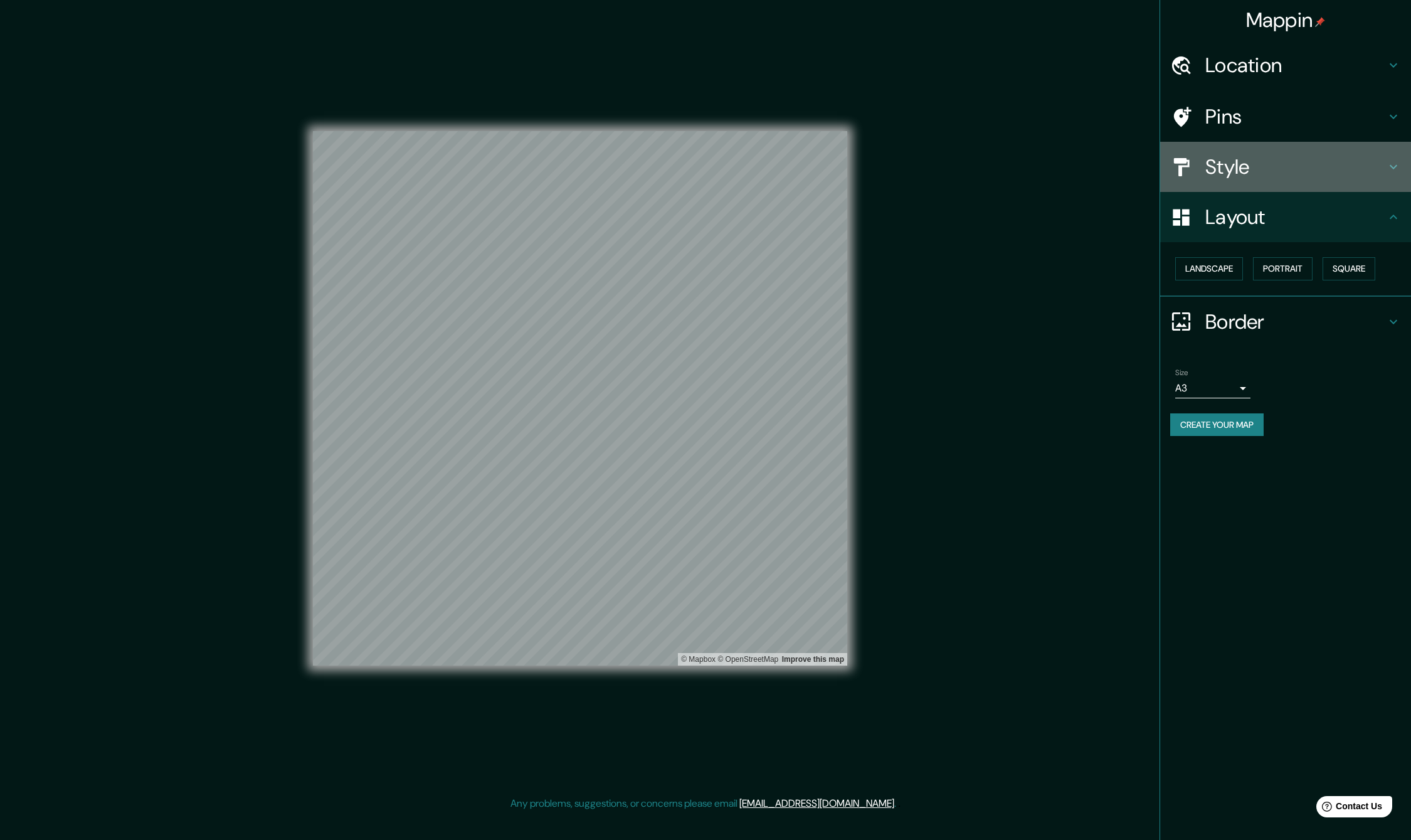
click at [1236, 155] on h4 "Style" at bounding box center [1295, 167] width 180 height 25
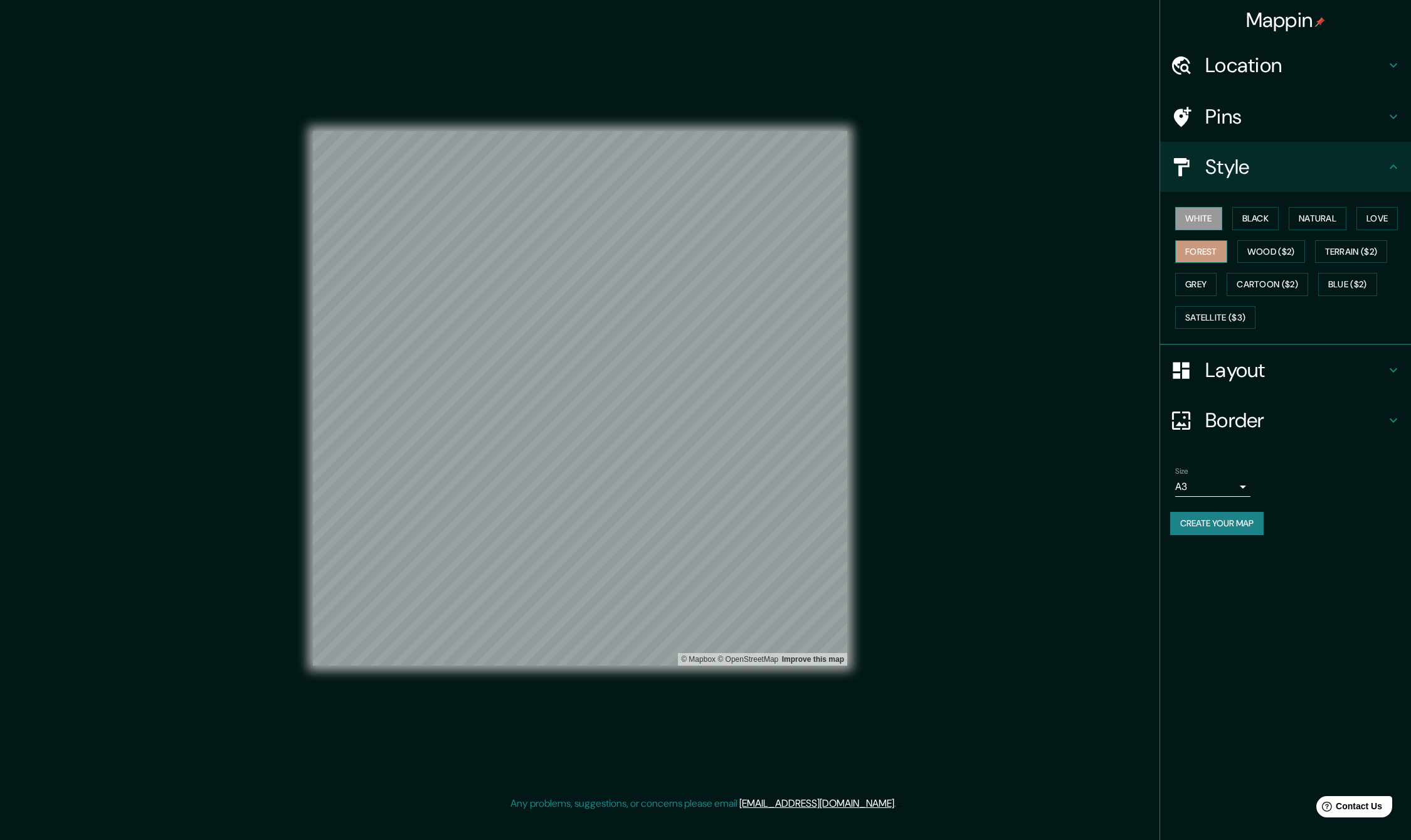
click at [1222, 254] on button "Forest" at bounding box center [1201, 252] width 53 height 23
click at [1204, 284] on button "Grey" at bounding box center [1195, 284] width 41 height 23
click at [1316, 277] on div "White Black Natural Love Forest Wood ($2) Terrain ($2) Grey Cartoon ($2) Blue (…" at bounding box center [1291, 268] width 241 height 132
click at [1287, 286] on button "Cartoon ($2)" at bounding box center [1267, 284] width 81 height 23
click at [1295, 241] on button "Wood ($2)" at bounding box center [1271, 252] width 68 height 23
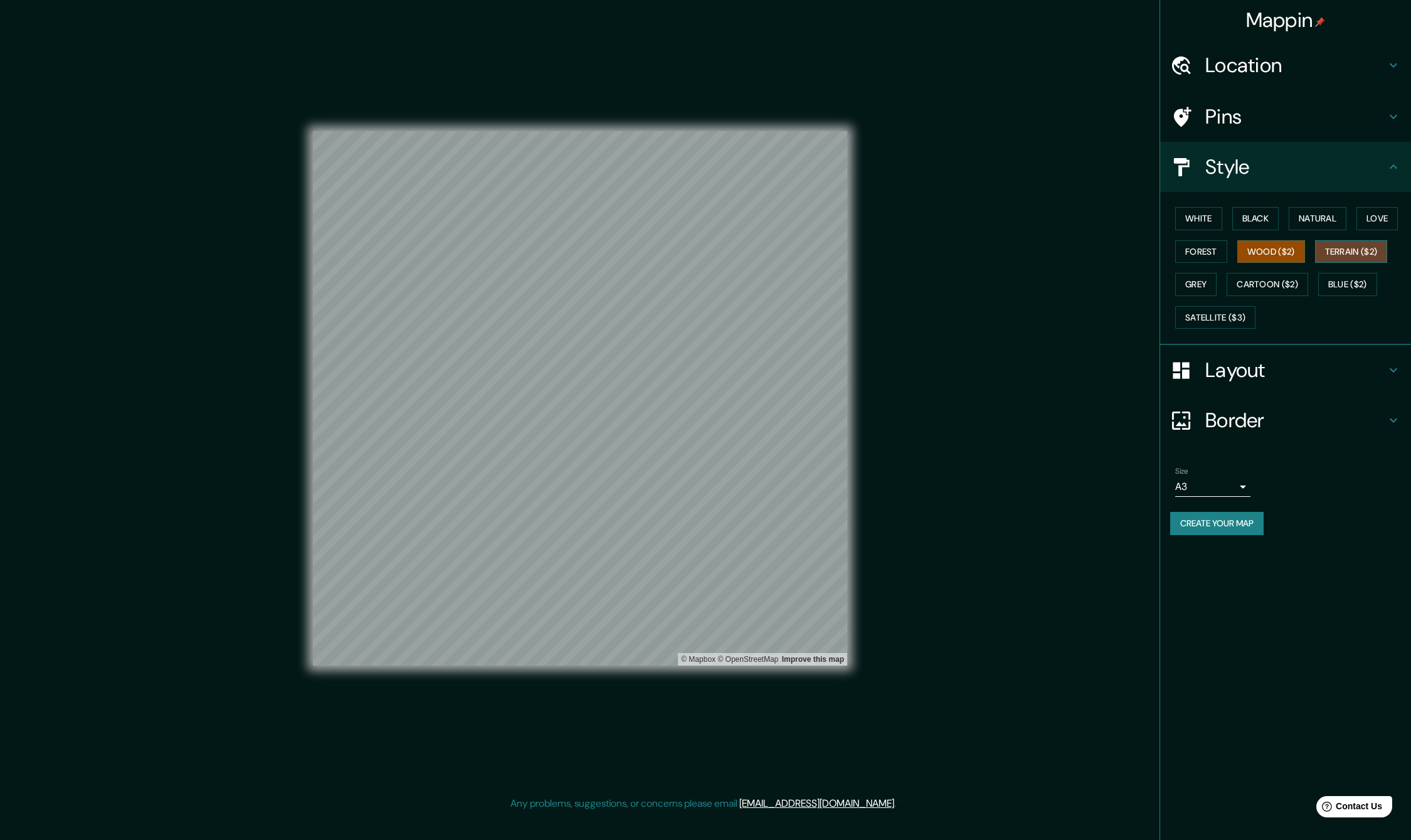
click at [1378, 241] on button "Terrain ($2)" at bounding box center [1352, 252] width 73 height 23
click at [1362, 217] on button "Love" at bounding box center [1377, 219] width 41 height 23
click at [1313, 216] on button "Natural" at bounding box center [1317, 219] width 57 height 23
click at [1229, 224] on div "White Black Natural Love Forest Wood ($2) Terrain ($2) Grey Cartoon ($2) Blue (…" at bounding box center [1291, 268] width 241 height 132
click at [1240, 220] on button "Black" at bounding box center [1255, 219] width 47 height 23
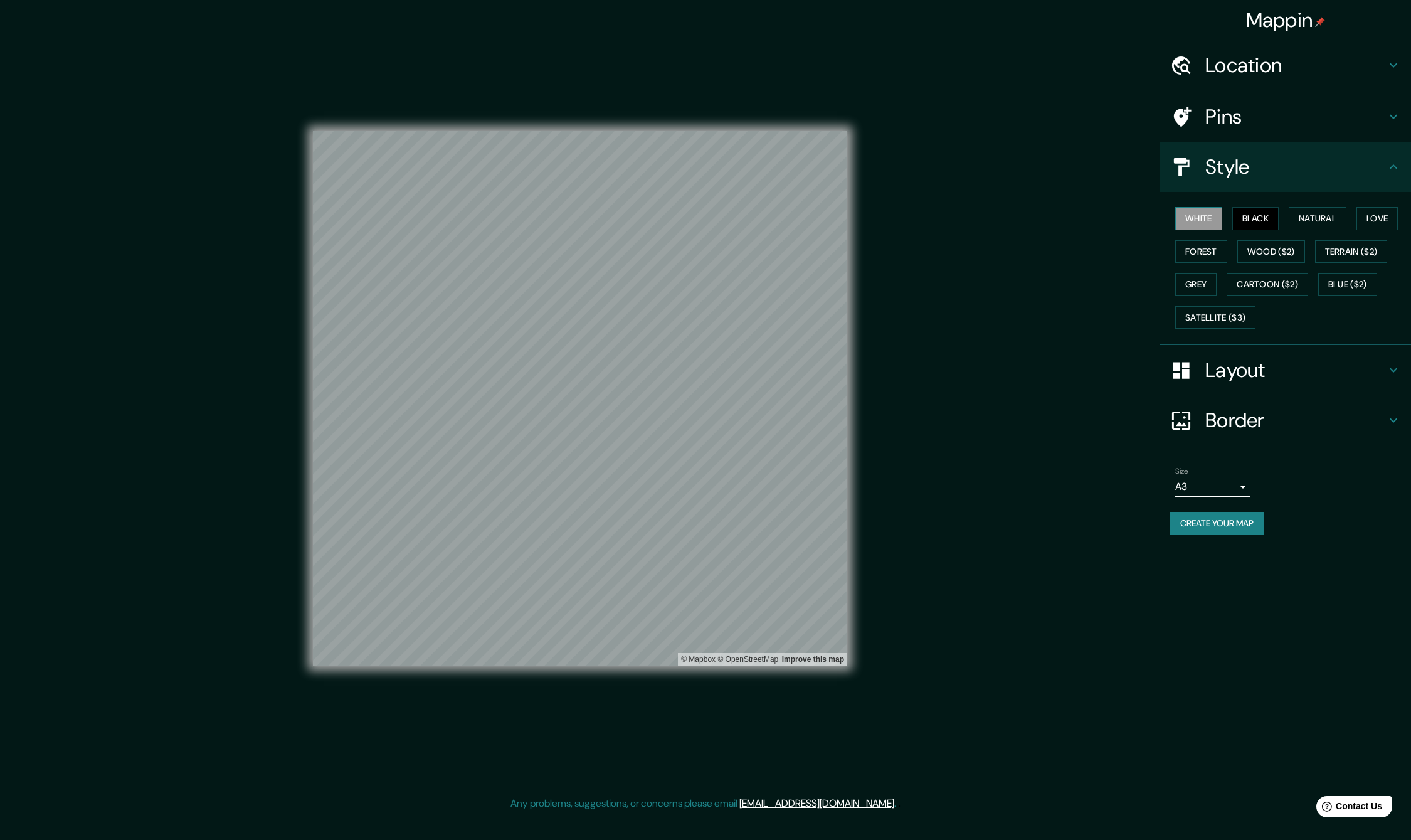
click at [1201, 216] on button "White" at bounding box center [1198, 219] width 47 height 23
